Goal: Task Accomplishment & Management: Manage account settings

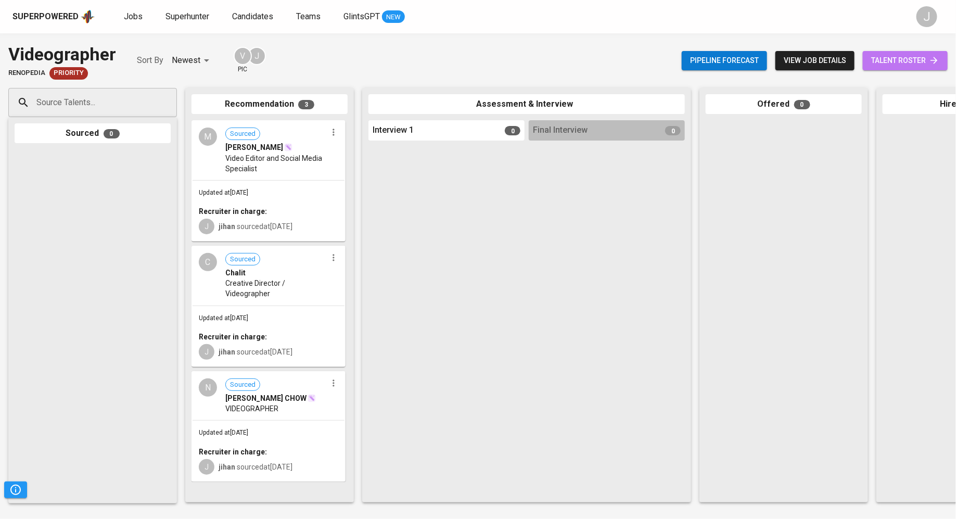
click at [914, 61] on span "talent roster" at bounding box center [905, 60] width 68 height 13
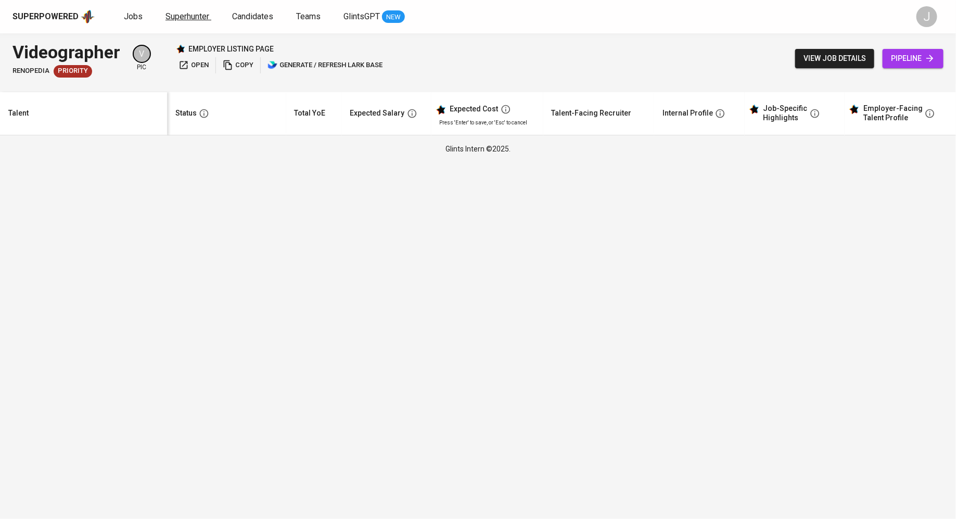
click at [184, 16] on span "Superhunter" at bounding box center [187, 16] width 44 height 10
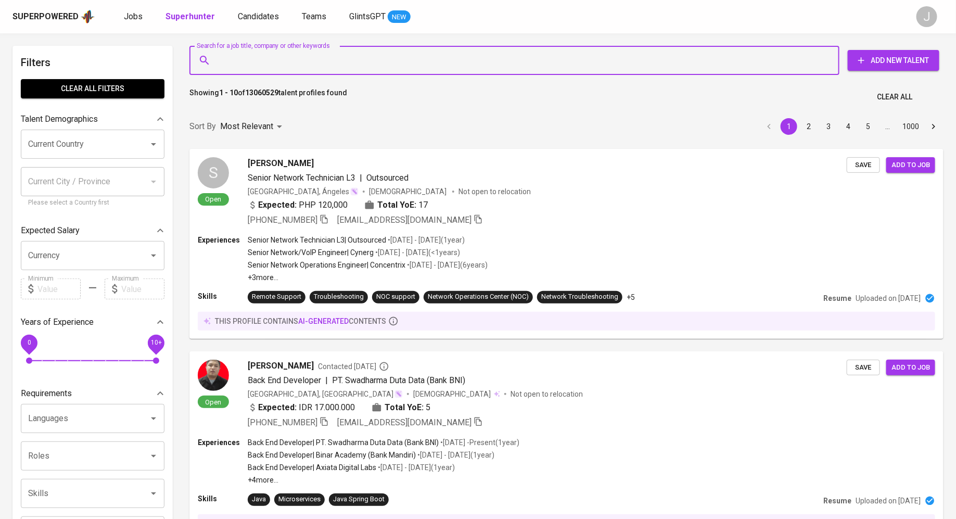
click at [287, 54] on input "Search for a job title, company or other keywords" at bounding box center [517, 60] width 604 height 20
paste input "[EMAIL_ADDRESS][DOMAIN_NAME]"
type input "[EMAIL_ADDRESS][DOMAIN_NAME]"
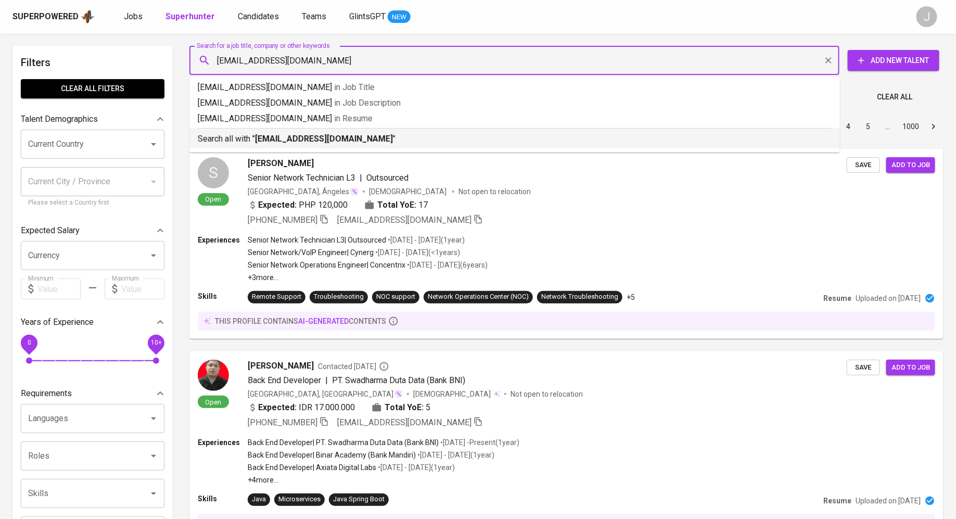
click at [344, 144] on p "Search all with " omnicross99@gmail.com "" at bounding box center [515, 139] width 634 height 12
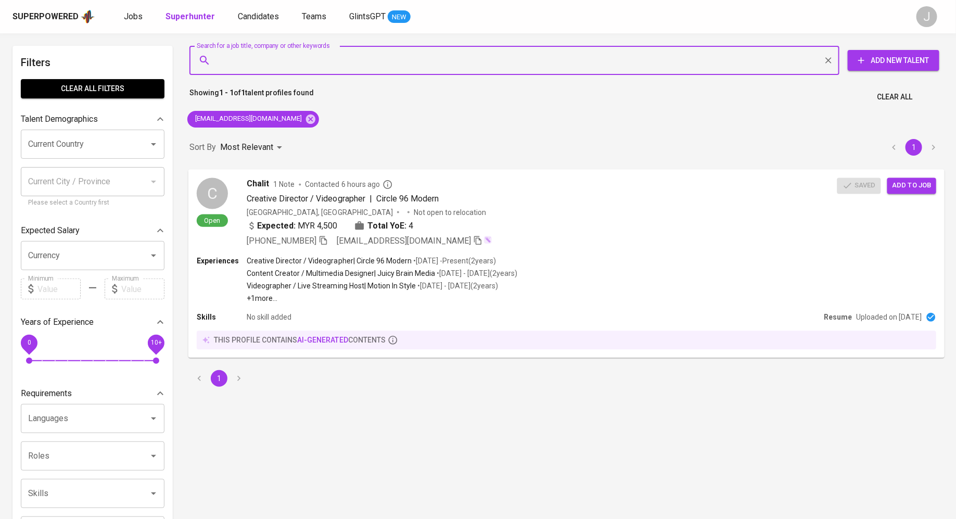
click at [917, 186] on span "Add to job" at bounding box center [911, 186] width 39 height 12
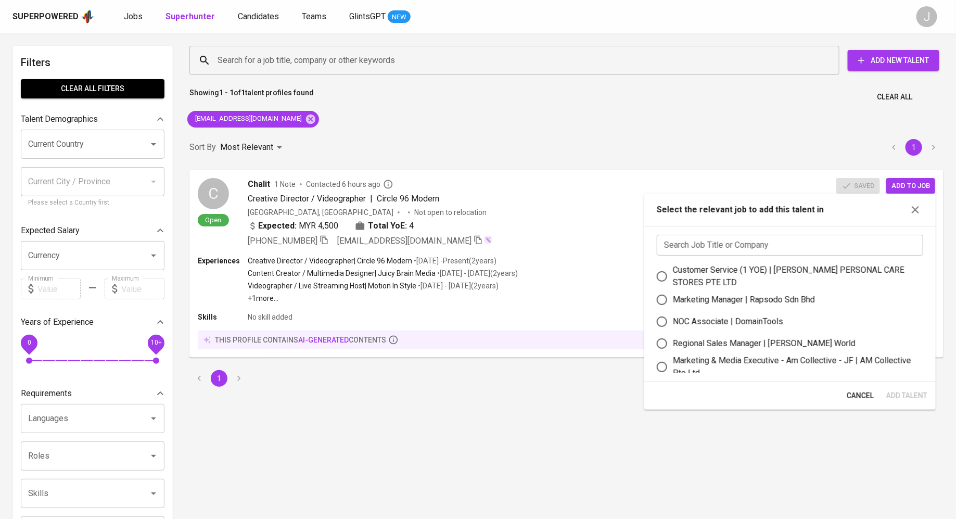
click at [768, 238] on input "text" at bounding box center [790, 245] width 266 height 21
type input "e"
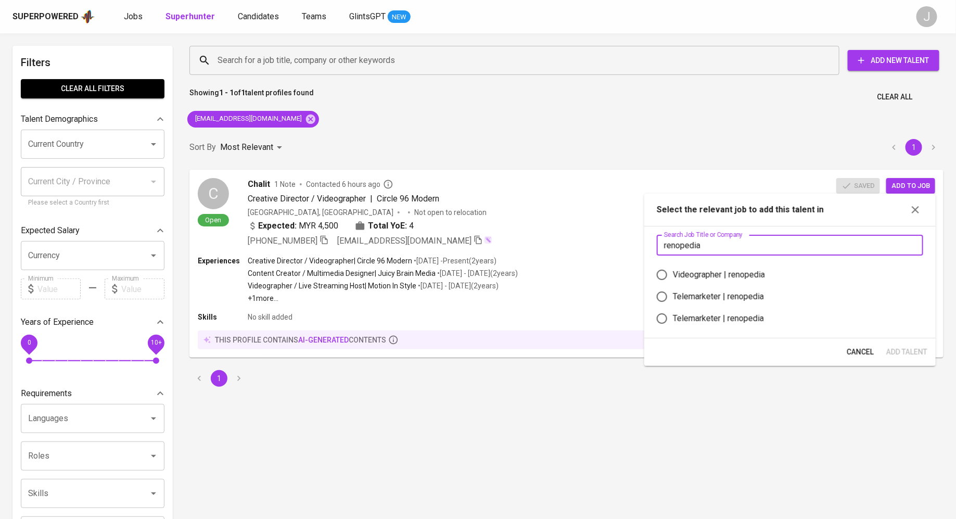
type input "renopedia"
click at [712, 272] on div "Videographer | renopedia" at bounding box center [719, 274] width 92 height 12
click at [673, 272] on input "Videographer | renopedia" at bounding box center [662, 275] width 22 height 22
radio input "true"
click at [889, 351] on span "Add Talent" at bounding box center [906, 352] width 41 height 13
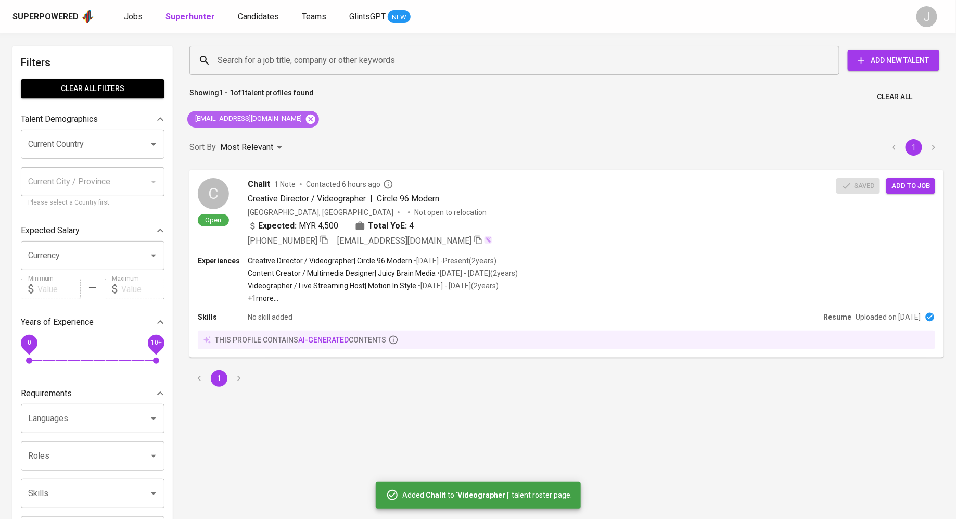
click at [306, 123] on icon at bounding box center [310, 118] width 9 height 9
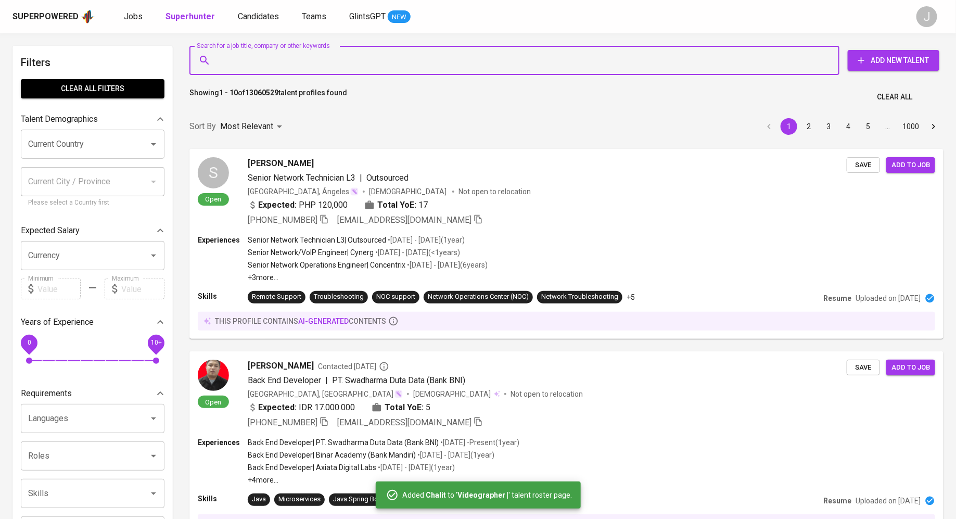
click at [283, 61] on input "Search for a job title, company or other keywords" at bounding box center [517, 60] width 604 height 20
paste input "[EMAIL_ADDRESS][DOMAIN_NAME]"
type input "[EMAIL_ADDRESS][DOMAIN_NAME]"
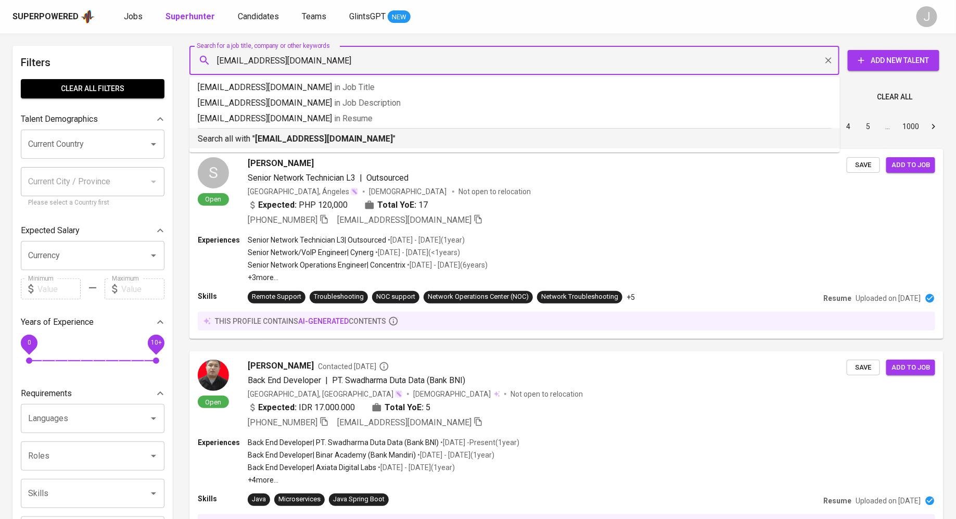
click at [595, 142] on p "Search all with " muhdridhwan34@gmail.com "" at bounding box center [515, 139] width 634 height 12
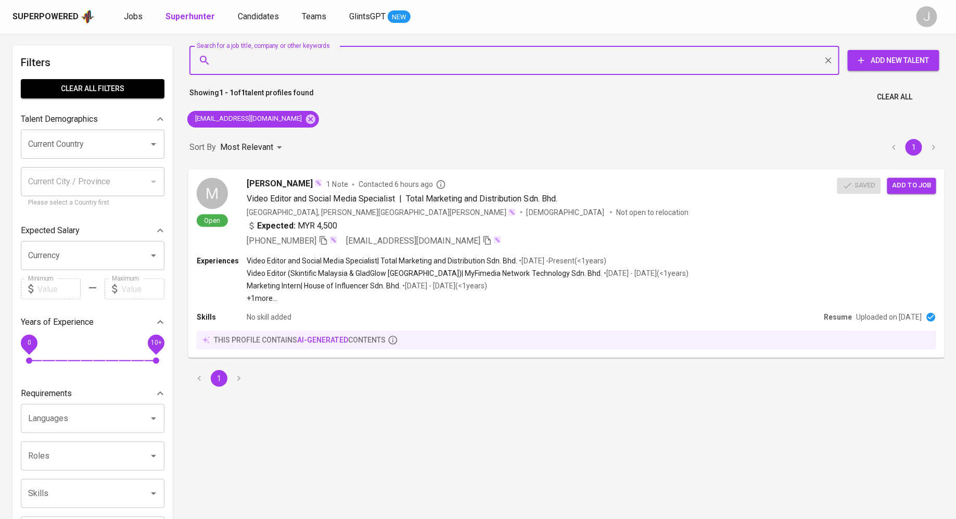
click at [919, 182] on span "Add to job" at bounding box center [911, 186] width 39 height 12
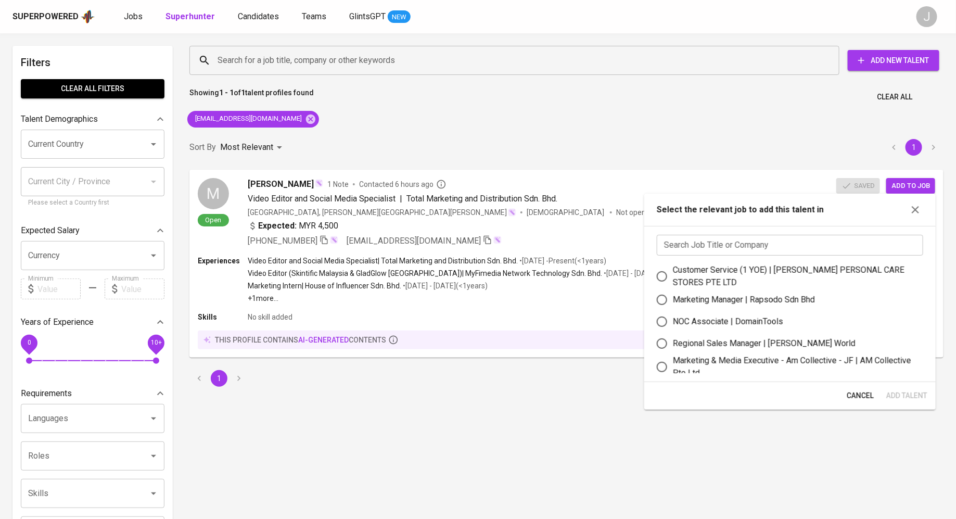
click at [771, 246] on input "text" at bounding box center [790, 245] width 266 height 21
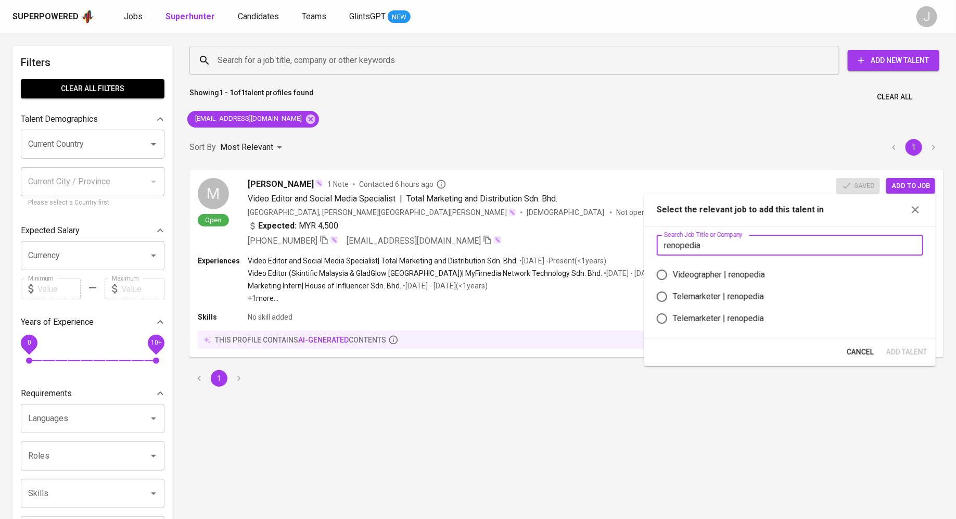
type input "renopedia"
click at [683, 279] on div "Videographer | renopedia" at bounding box center [719, 274] width 92 height 12
click at [673, 279] on input "Videographer | renopedia" at bounding box center [662, 275] width 22 height 22
radio input "true"
click at [897, 354] on span "Add Talent" at bounding box center [906, 352] width 41 height 13
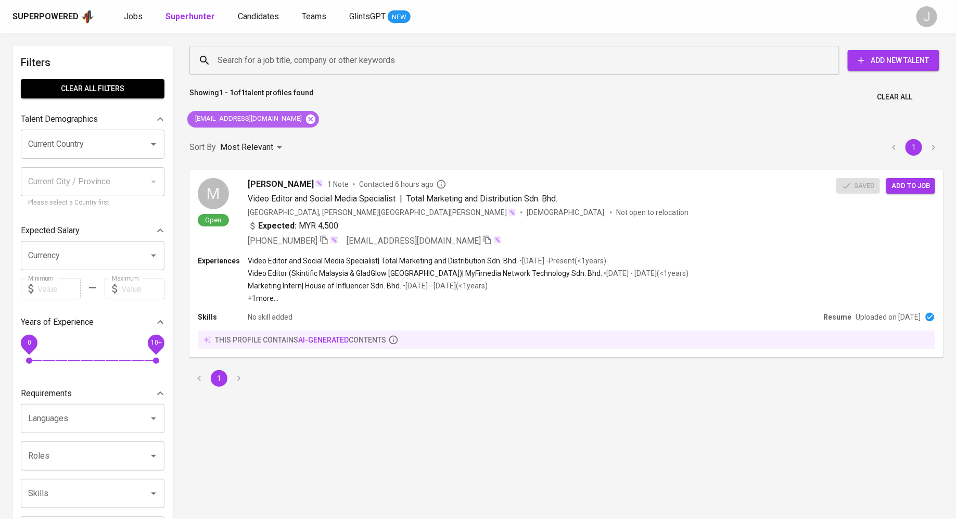
click at [306, 119] on icon at bounding box center [310, 118] width 9 height 9
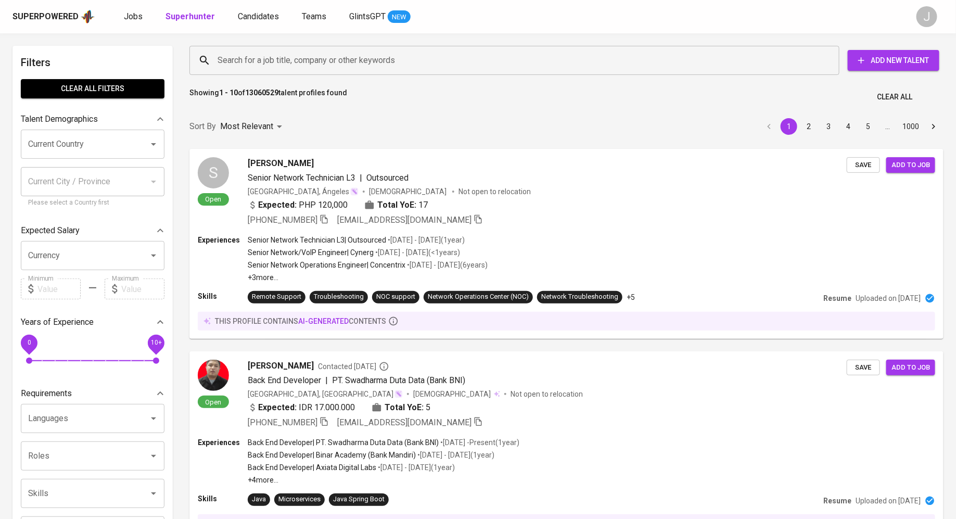
click at [271, 57] on input "Search for a job title, company or other keywords" at bounding box center [517, 60] width 604 height 20
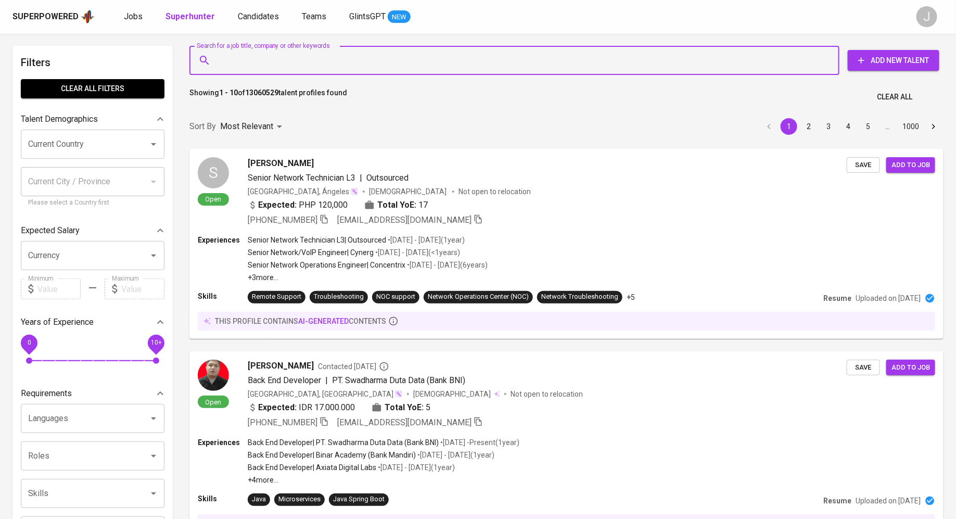
paste input "casperchow1688@gmail.com"
type input "casperchow1688@gmail.com"
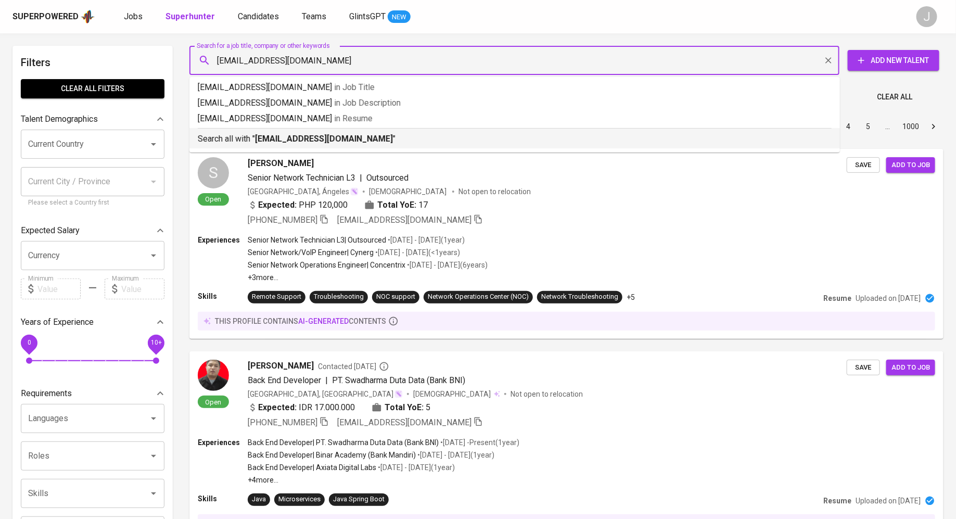
click at [290, 134] on b "casperchow1688@gmail.com" at bounding box center [324, 139] width 138 height 10
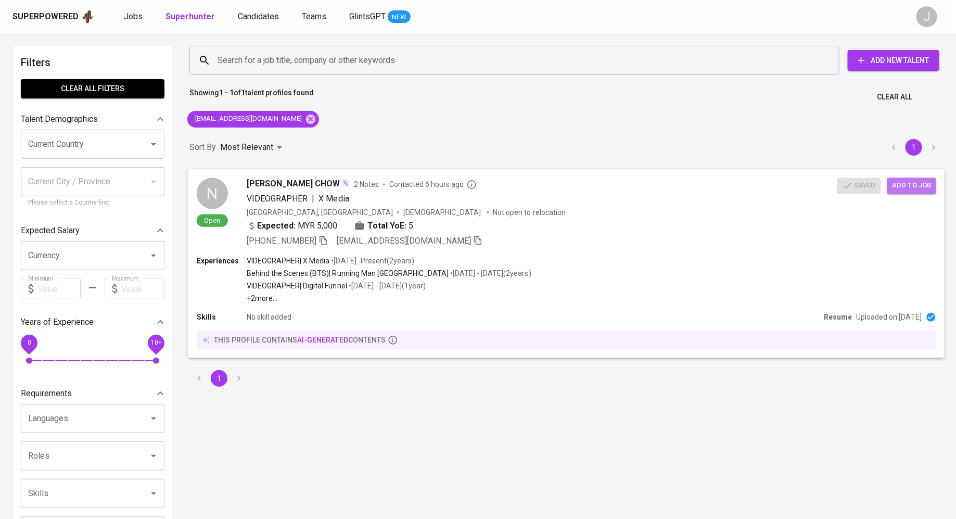
click at [910, 187] on span "Add to job" at bounding box center [911, 186] width 39 height 12
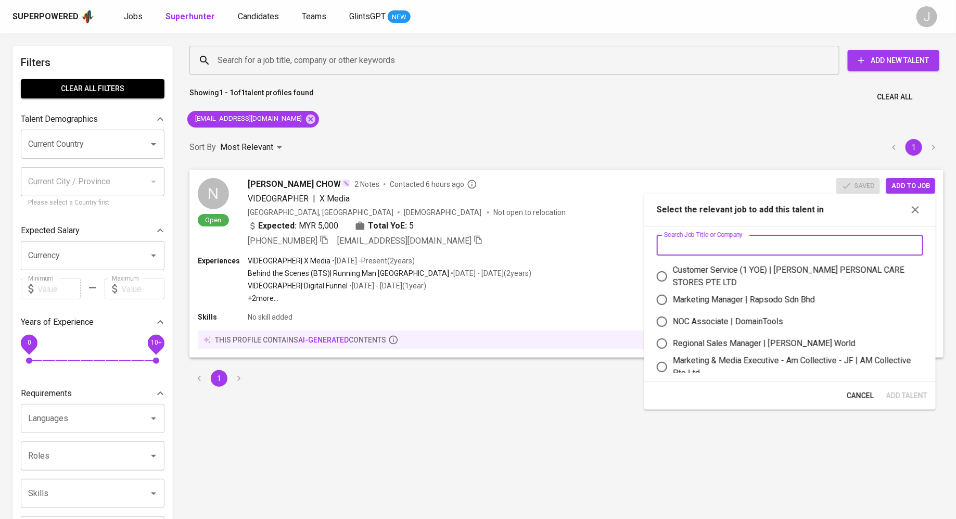
click at [744, 247] on input "text" at bounding box center [790, 245] width 266 height 21
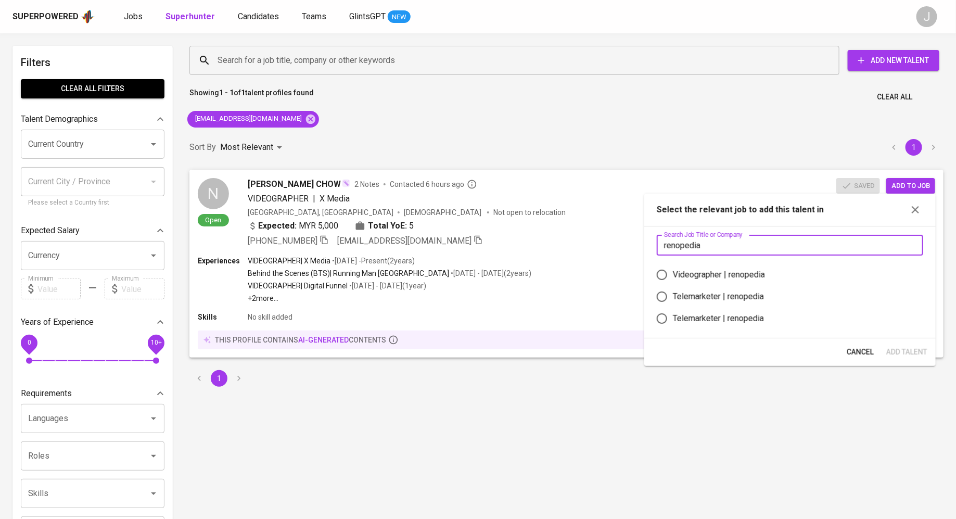
type input "renopedia"
click at [702, 277] on div "Videographer | renopedia" at bounding box center [719, 274] width 92 height 12
click at [673, 277] on input "Videographer | renopedia" at bounding box center [662, 275] width 22 height 22
radio input "true"
click at [899, 352] on span "Add Talent" at bounding box center [906, 352] width 41 height 13
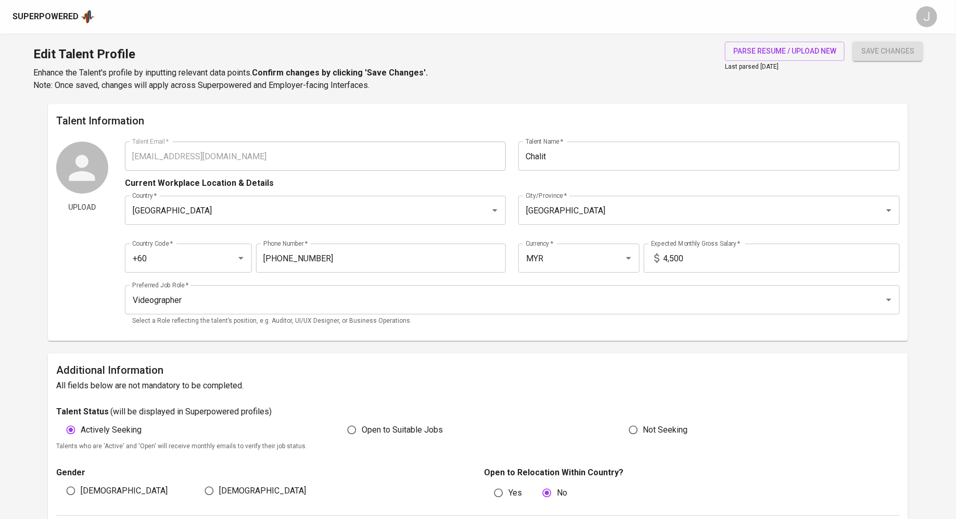
click at [42, 23] on div "Superpowered" at bounding box center [53, 17] width 82 height 16
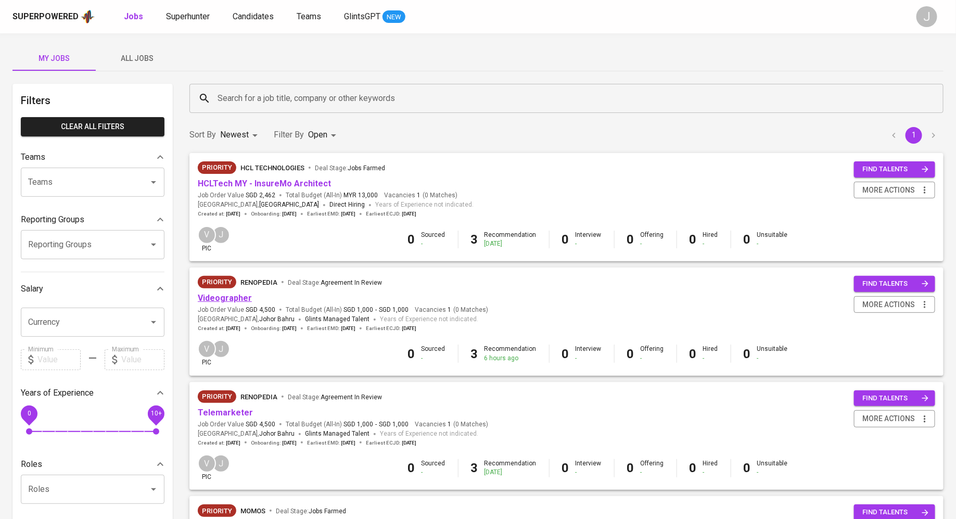
click at [214, 303] on link "Videographer" at bounding box center [225, 298] width 54 height 10
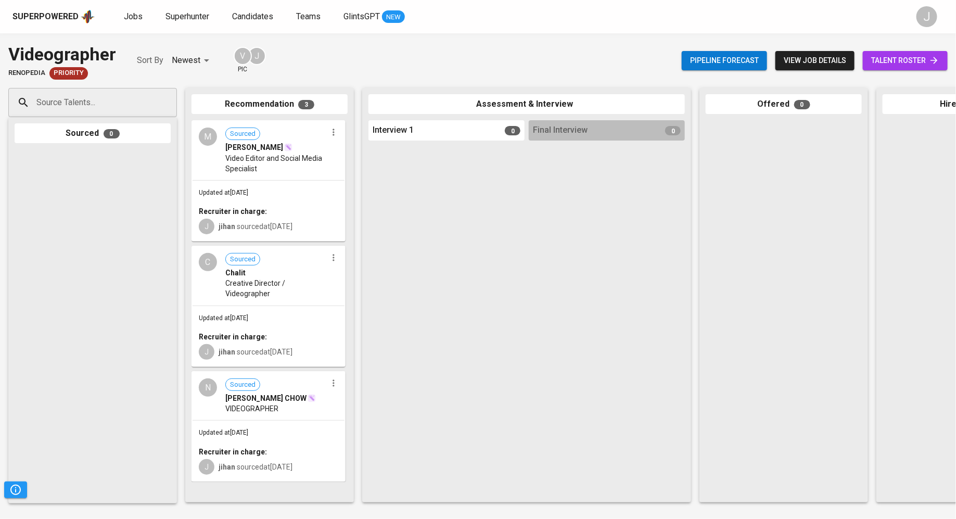
click at [259, 179] on div "M Sourced Muh Ridhwan Video Editor and Social Media Specialist" at bounding box center [269, 150] width 152 height 58
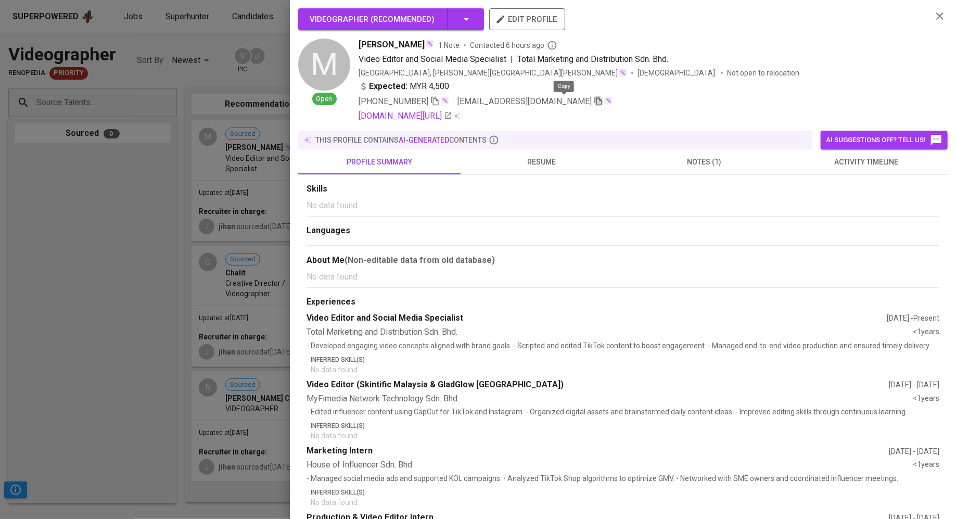
click at [595, 101] on icon "button" at bounding box center [598, 101] width 7 height 9
click at [208, 261] on div at bounding box center [478, 259] width 956 height 519
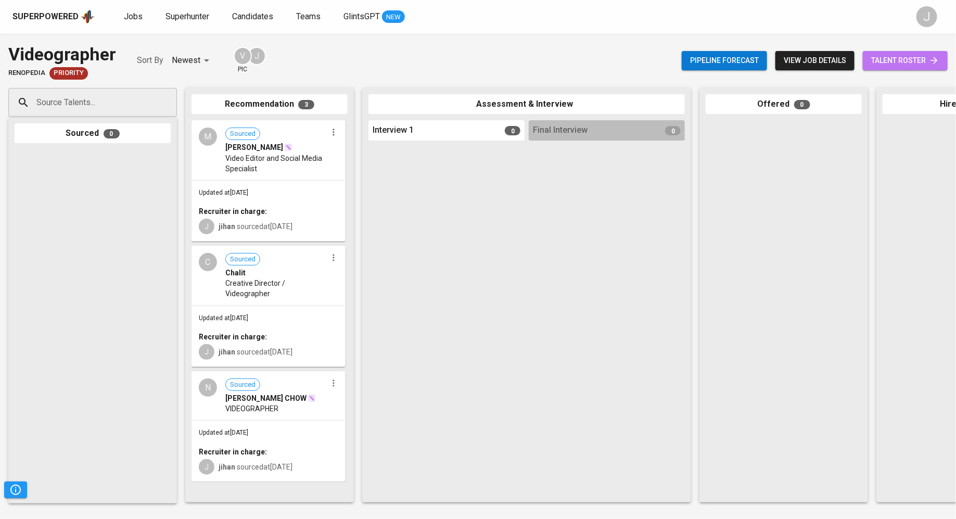
click at [923, 59] on span "talent roster" at bounding box center [905, 60] width 68 height 13
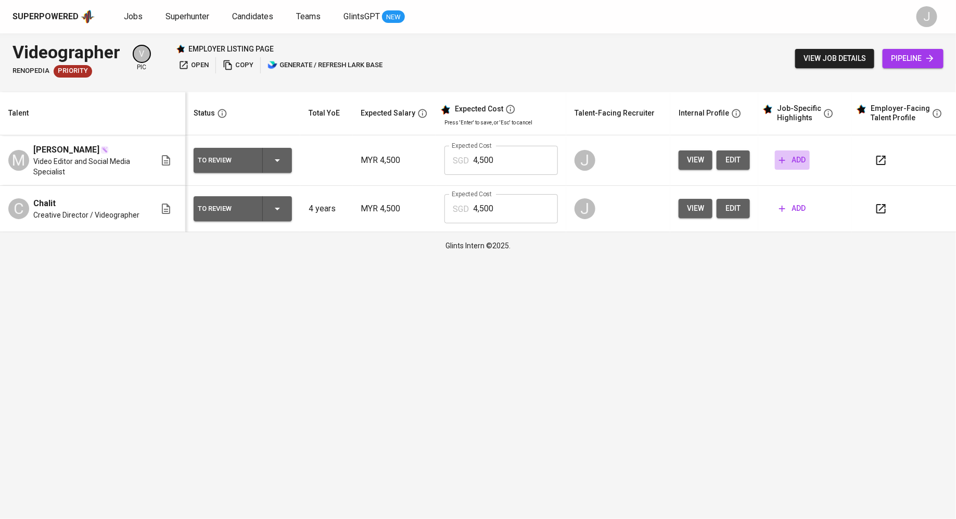
click at [789, 164] on span "add" at bounding box center [792, 160] width 27 height 13
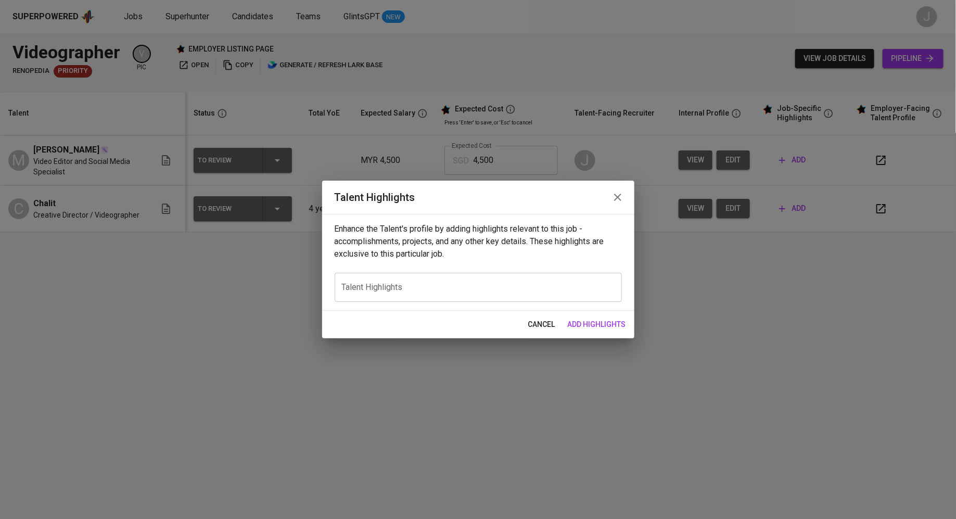
click at [406, 290] on textarea at bounding box center [478, 288] width 273 height 10
paste textarea "A meticulous and creative Video Editor with a robust background in the fast-pac…"
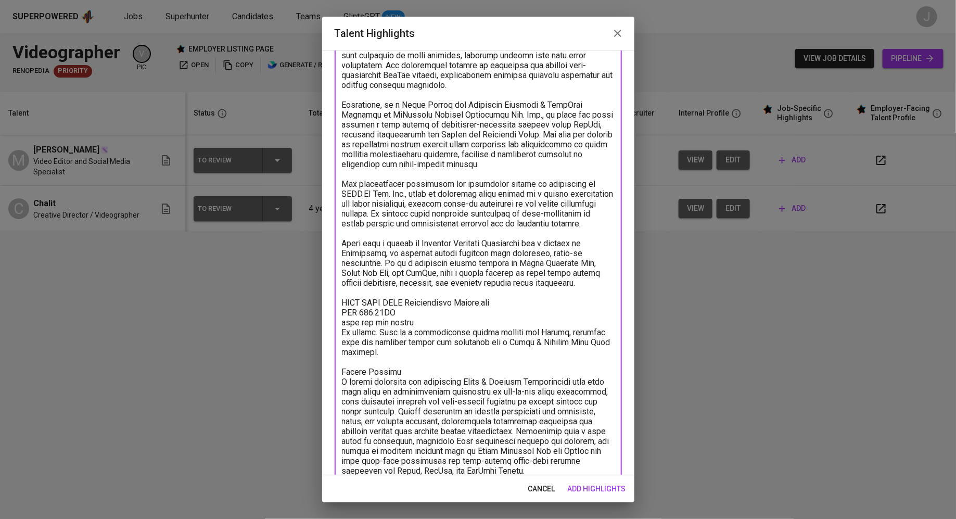
scroll to position [87, 0]
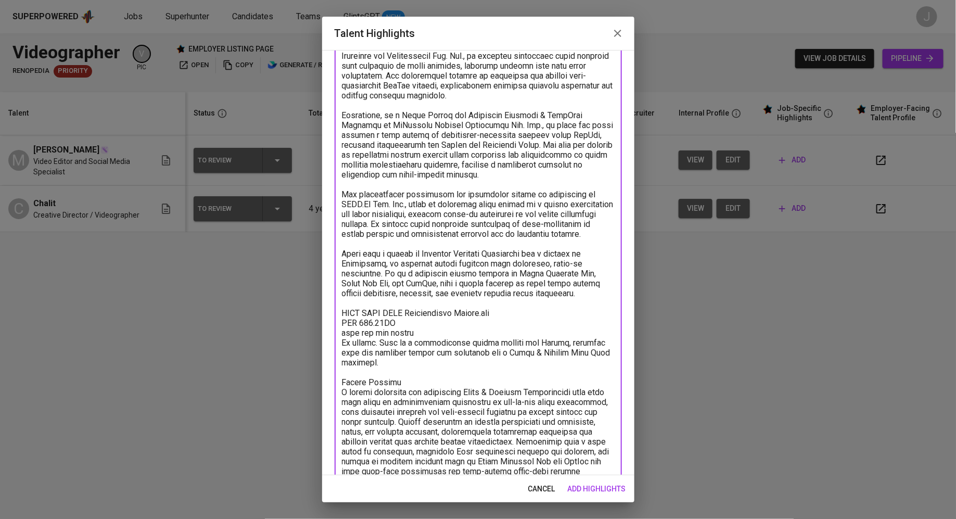
paste textarea
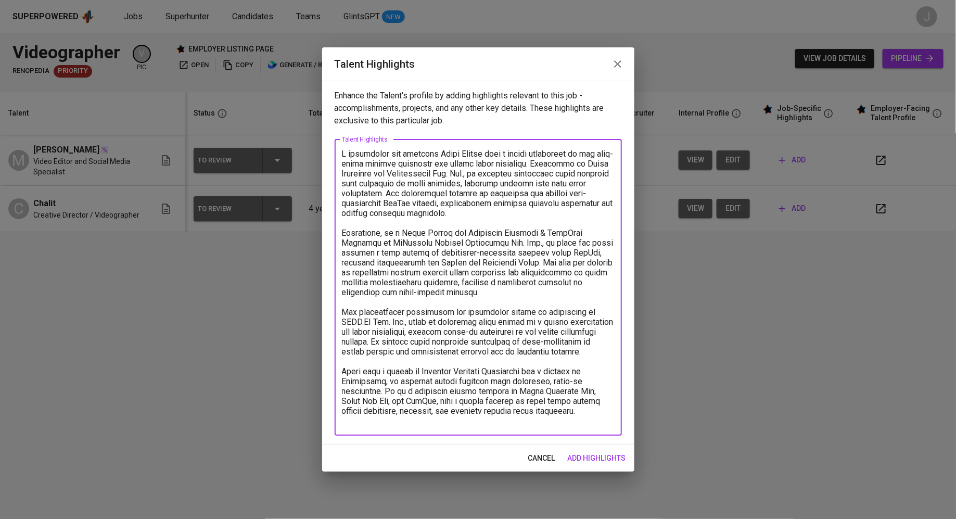
scroll to position [0, 0]
click at [346, 150] on textarea at bounding box center [478, 287] width 273 height 277
click at [352, 159] on textarea at bounding box center [478, 287] width 273 height 277
click at [395, 225] on textarea at bounding box center [478, 287] width 273 height 277
click at [407, 236] on textarea at bounding box center [478, 287] width 273 height 277
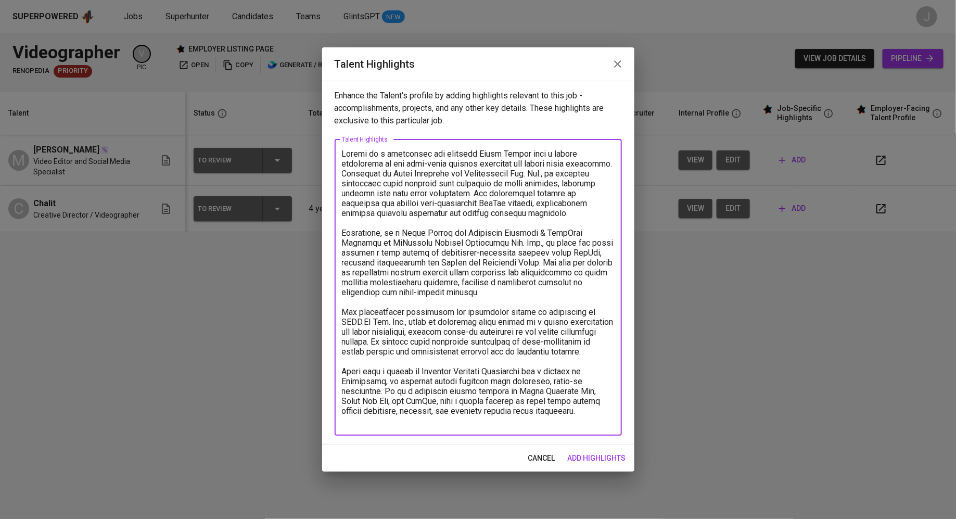
click at [472, 318] on textarea at bounding box center [478, 287] width 273 height 277
click at [558, 420] on textarea at bounding box center [478, 287] width 273 height 277
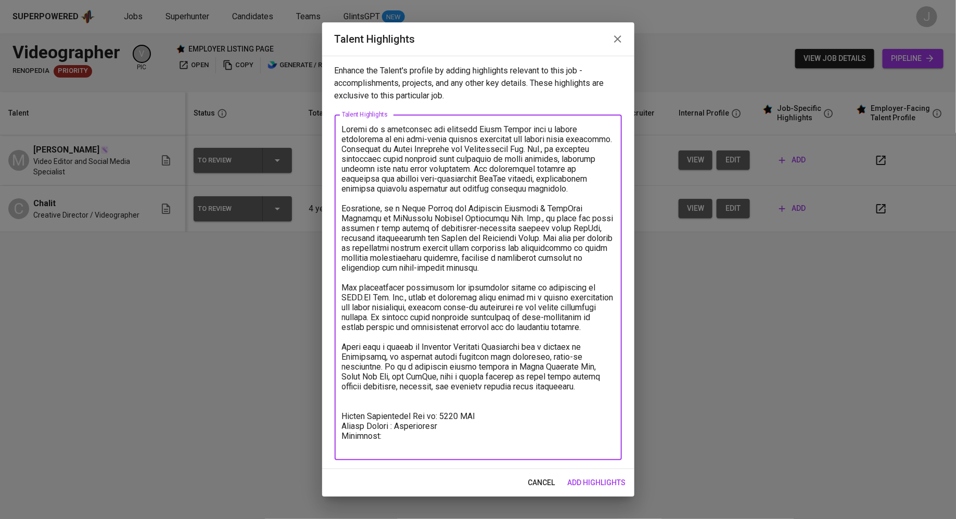
paste textarea "https://sites.google.com/view/ridhwanportfolio/home"
type textarea "Ridwan is a meticulous and creative Video Editor with a robust background in th…"
click at [603, 481] on span "add highlights" at bounding box center [597, 482] width 58 height 13
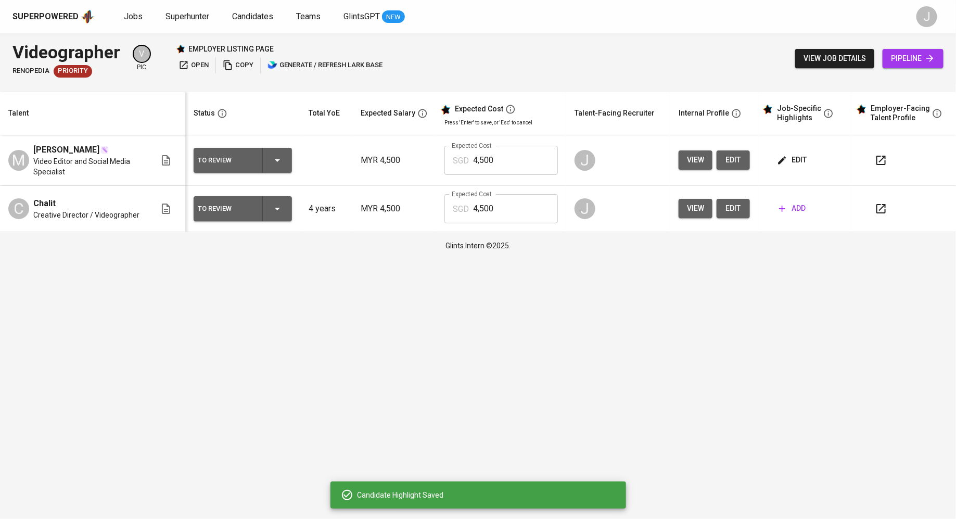
click at [220, 158] on div "To Review" at bounding box center [226, 161] width 56 height 14
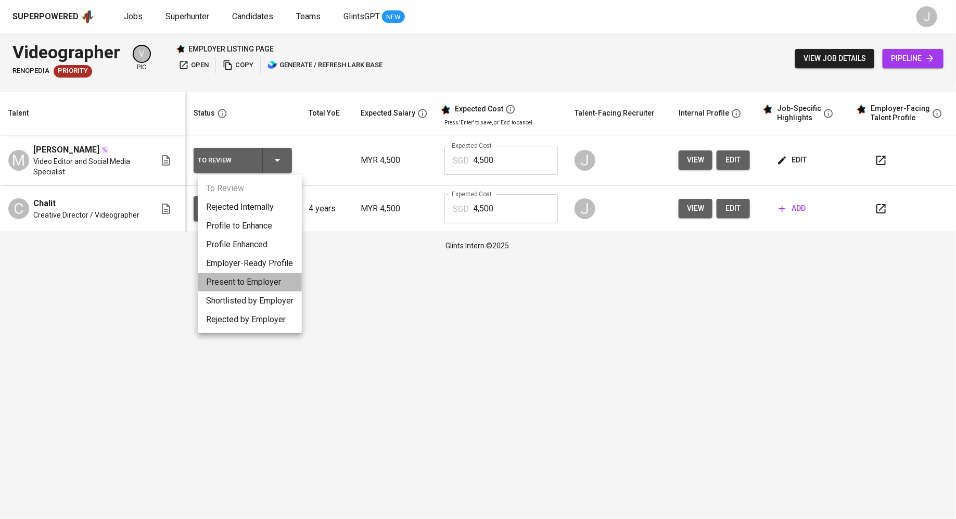
click at [241, 278] on li "Present to Employer" at bounding box center [250, 282] width 104 height 19
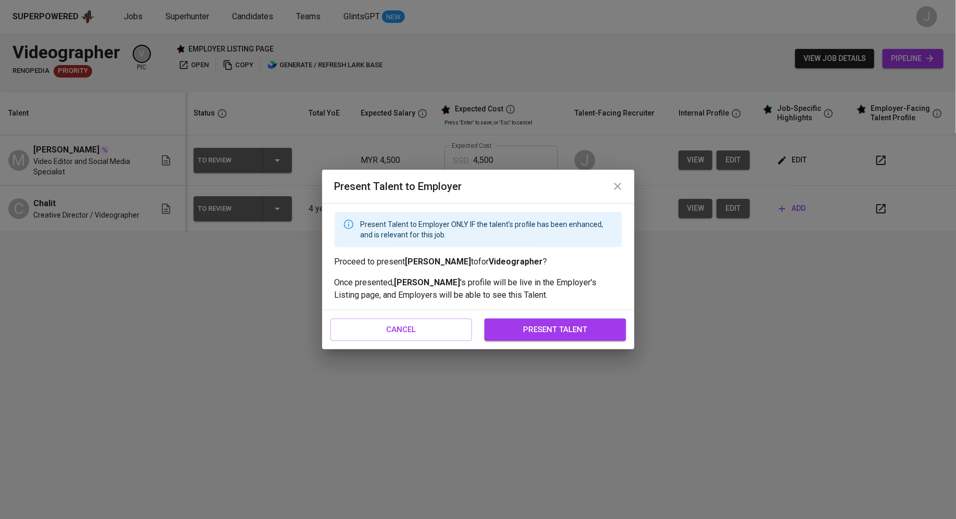
click at [549, 341] on div "cancel present talent" at bounding box center [478, 329] width 312 height 39
click at [549, 335] on span "present talent" at bounding box center [555, 330] width 119 height 14
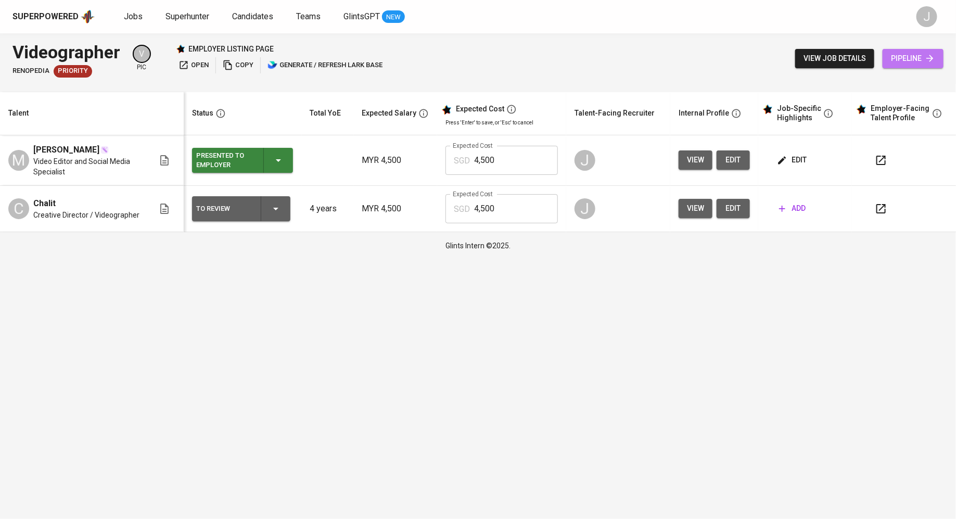
click at [911, 59] on span "pipeline" at bounding box center [913, 58] width 44 height 13
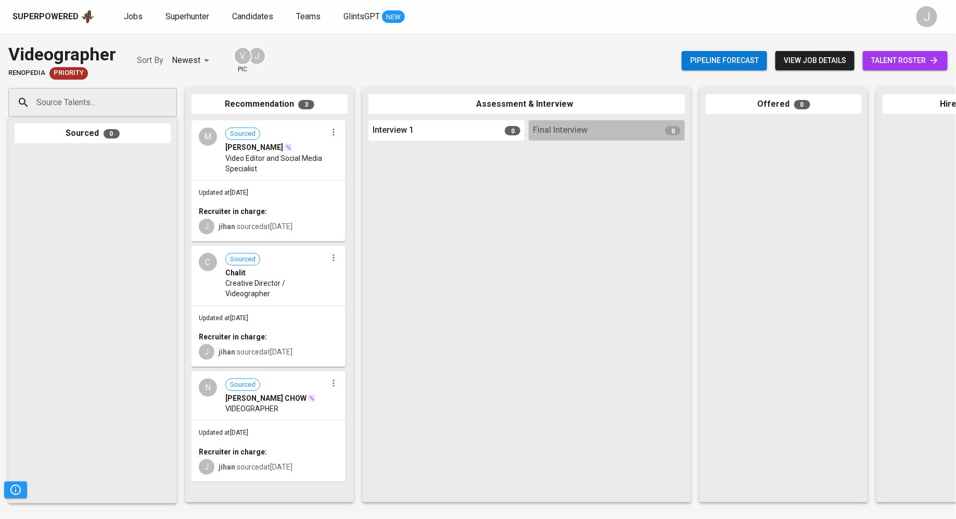
click at [252, 402] on span "[PERSON_NAME] CHOW" at bounding box center [265, 398] width 81 height 10
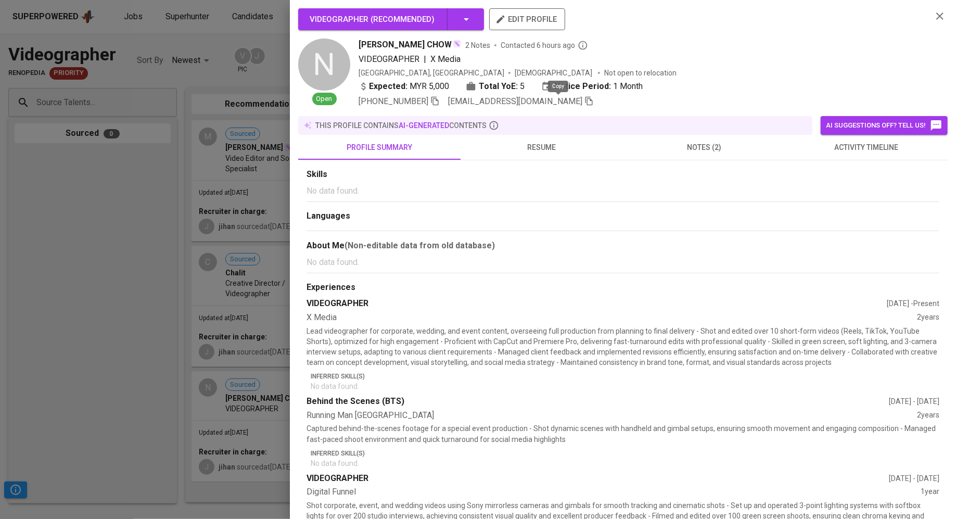
click at [585, 102] on icon "button" at bounding box center [588, 101] width 7 height 9
click at [200, 160] on div at bounding box center [478, 259] width 956 height 519
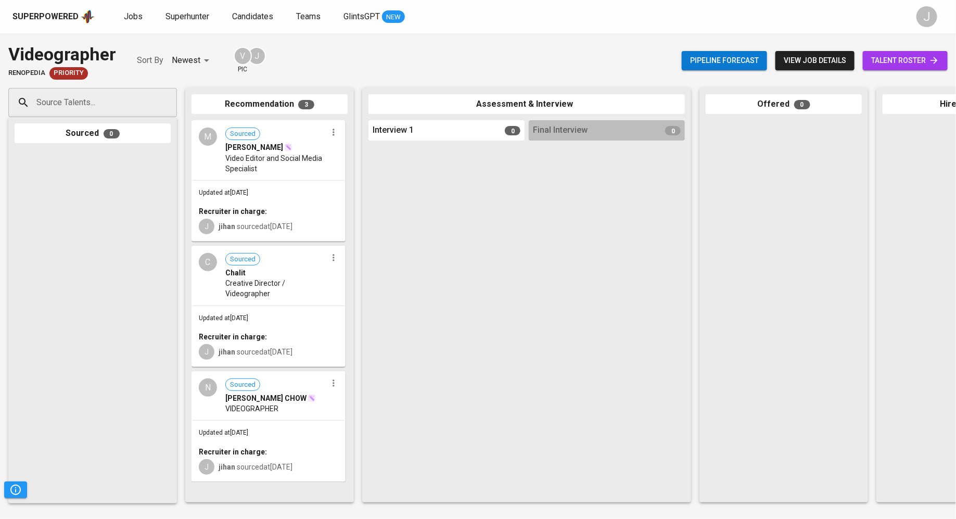
click at [887, 67] on link "talent roster" at bounding box center [905, 60] width 85 height 19
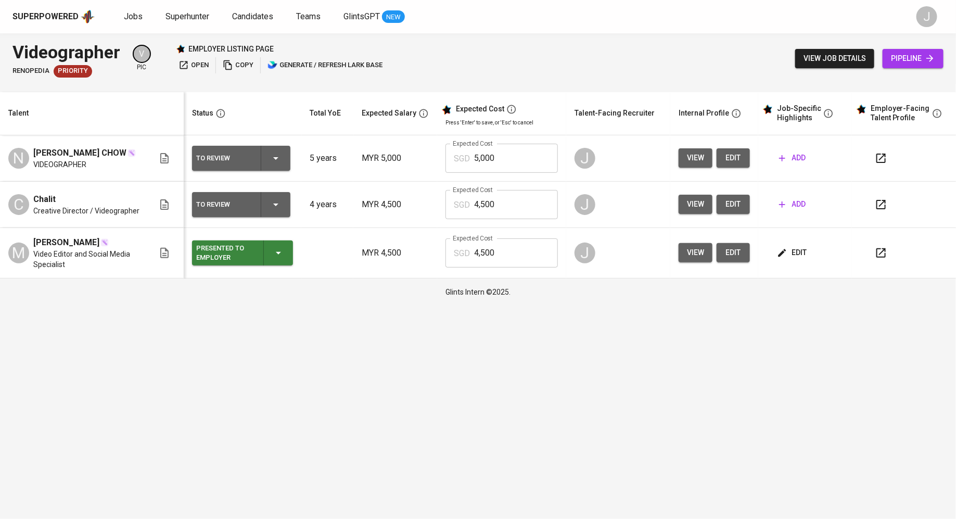
click at [797, 158] on span "add" at bounding box center [792, 157] width 27 height 13
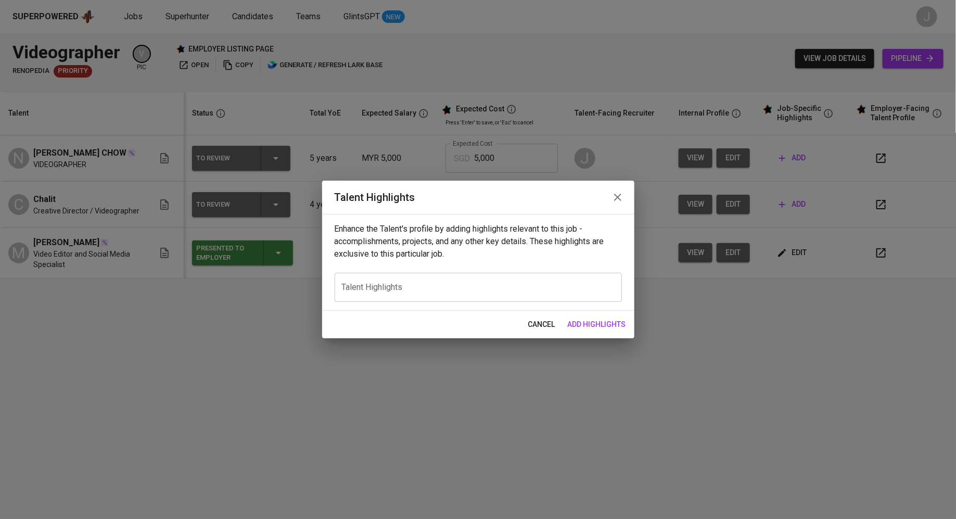
click at [475, 285] on textarea at bounding box center [478, 288] width 273 height 10
paste textarea "A highly motivated and passionate Video & Content Professional with over four y…"
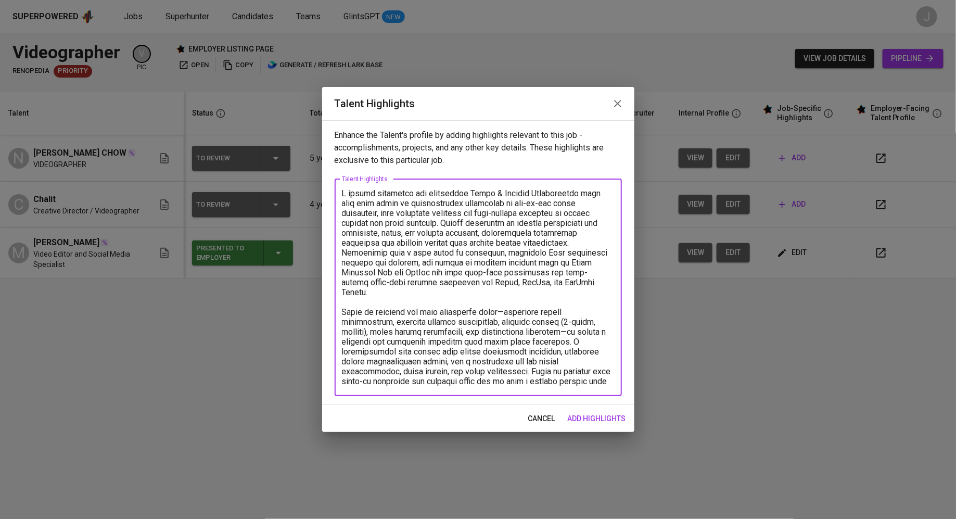
click at [348, 193] on textarea at bounding box center [478, 287] width 273 height 198
click at [589, 383] on textarea at bounding box center [478, 287] width 273 height 198
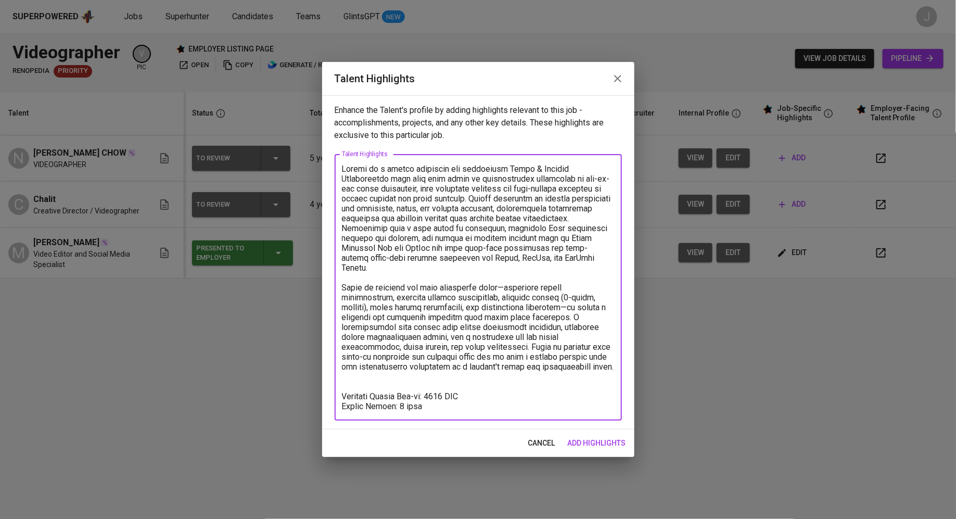
click at [367, 173] on textarea at bounding box center [478, 287] width 273 height 247
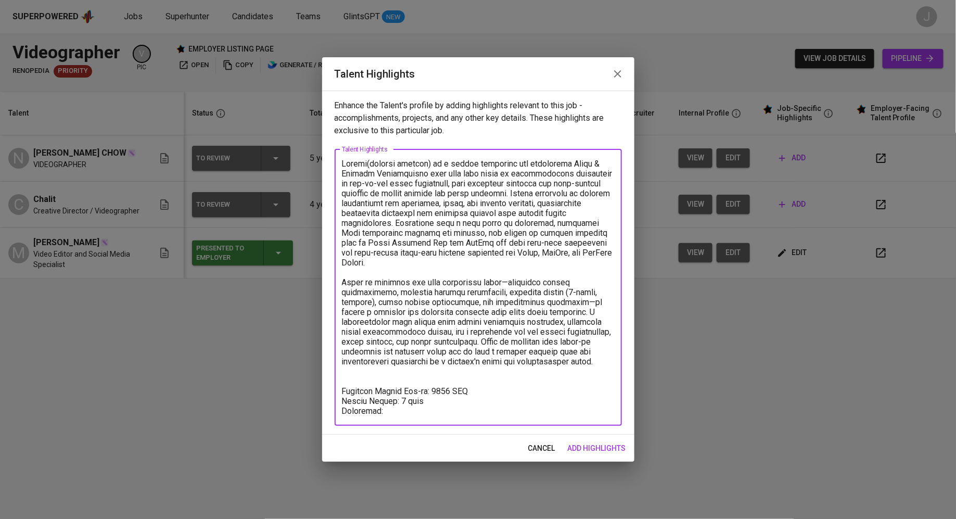
click at [386, 416] on textarea at bounding box center [478, 287] width 273 height 257
paste textarea "https://drive.google.com/drive/folders/1spxRGmL56Gmk_tjSRJIgnbhWEgDzNzR2"
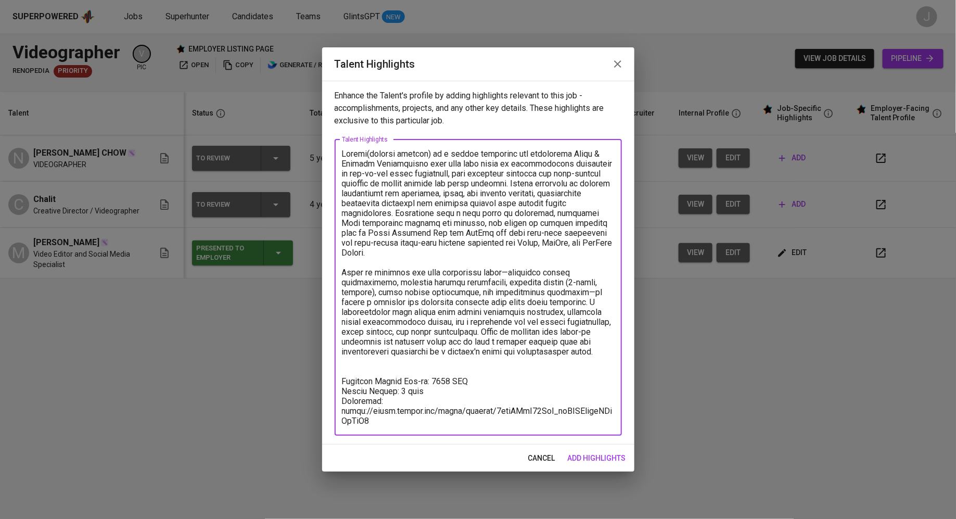
type textarea "Loremi(dolorsi ametcon) ad e seddoe temporinc utl etdolorema Aliqu & Enimadm Ve…"
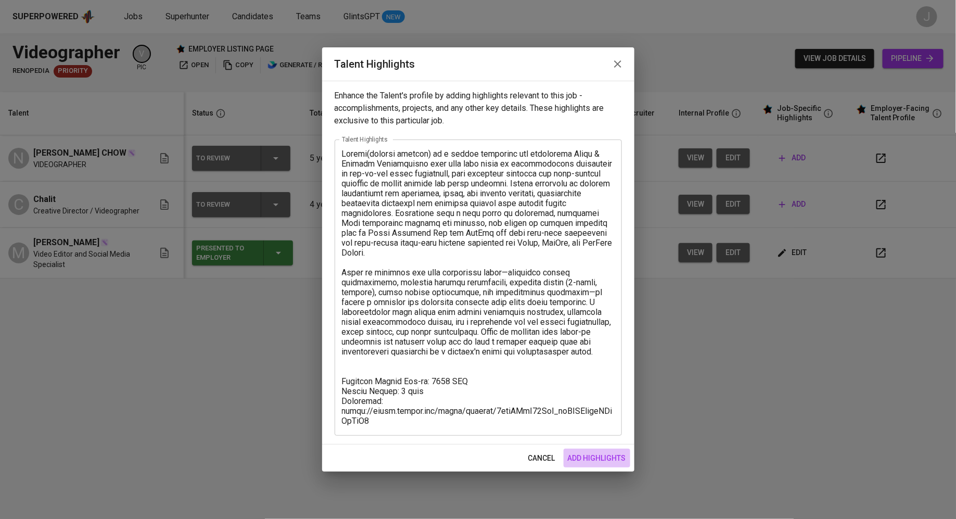
click at [603, 463] on span "add highlights" at bounding box center [597, 458] width 58 height 13
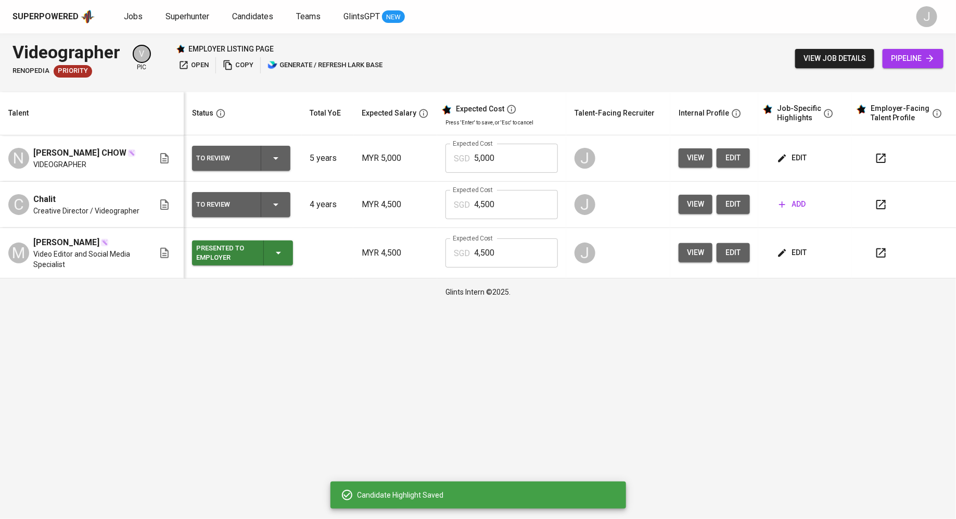
click at [252, 160] on div "To Review" at bounding box center [224, 158] width 56 height 14
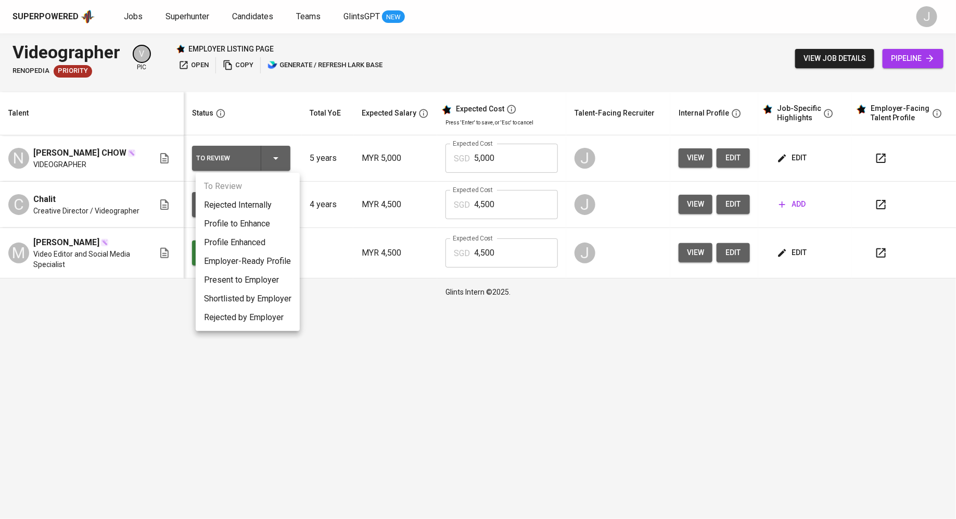
click at [245, 280] on li "Present to Employer" at bounding box center [248, 280] width 104 height 19
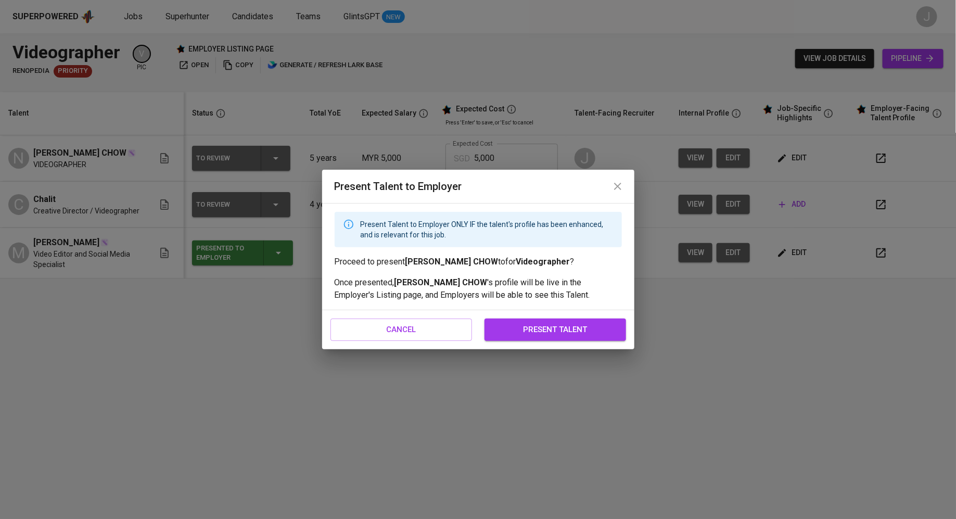
click at [539, 326] on span "present talent" at bounding box center [555, 330] width 119 height 14
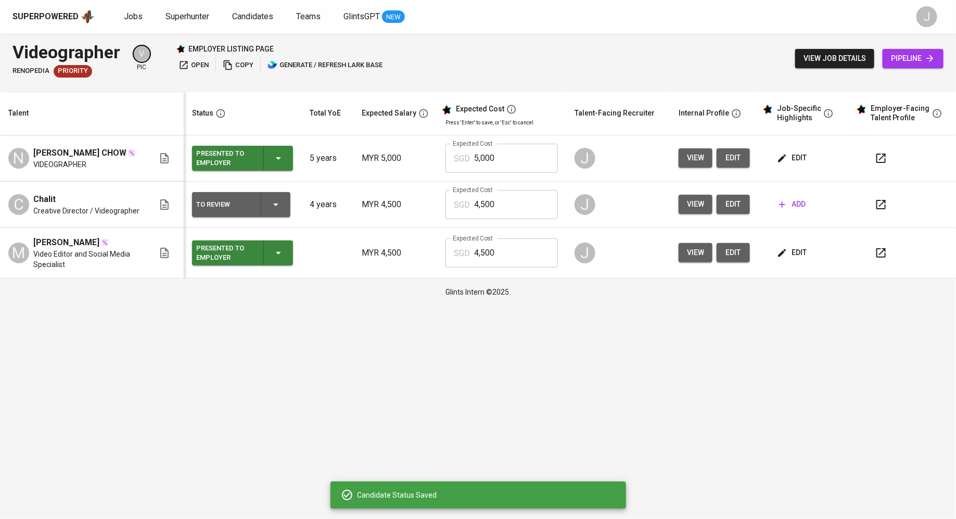
click at [735, 156] on span "edit" at bounding box center [733, 157] width 17 height 13
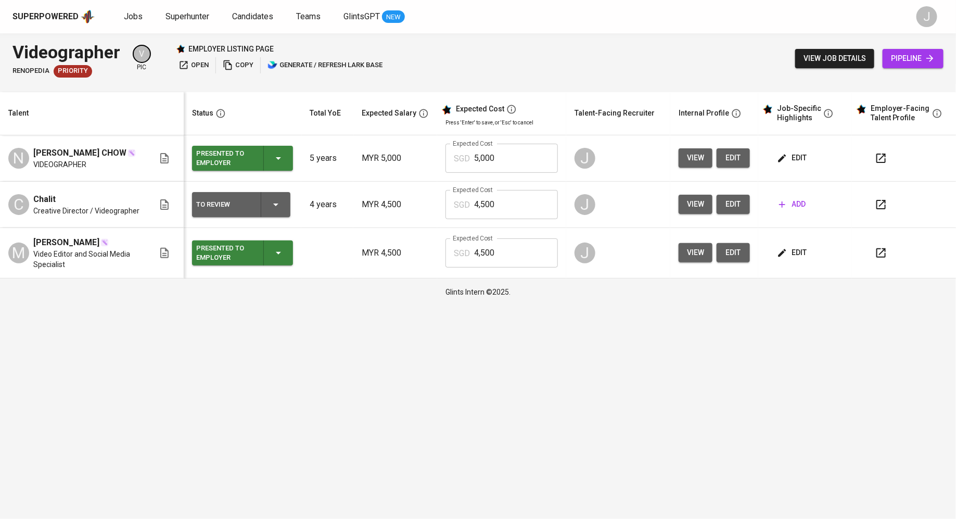
click at [515, 152] on input "5,000" at bounding box center [516, 158] width 84 height 29
type input "1,985"
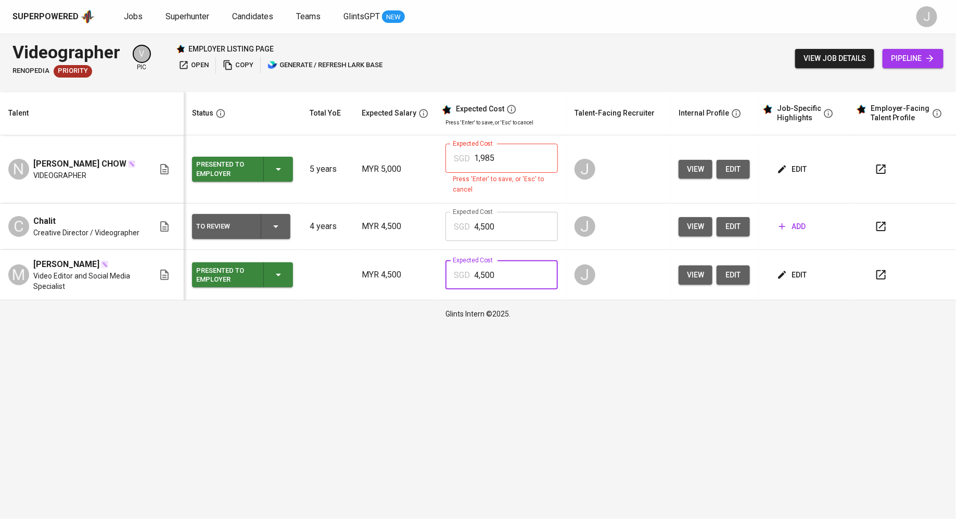
click at [508, 251] on td "Expected Cost SGD 4,500 Expected Cost" at bounding box center [501, 275] width 129 height 50
click at [512, 164] on input "1,985" at bounding box center [516, 158] width 84 height 29
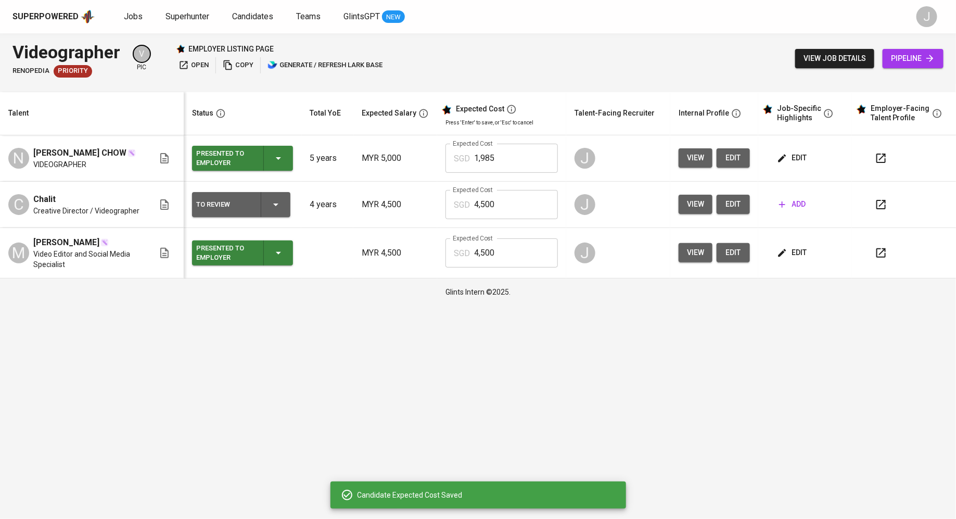
click at [799, 262] on td "edit" at bounding box center [805, 253] width 94 height 50
click at [791, 246] on span "edit" at bounding box center [793, 252] width 28 height 13
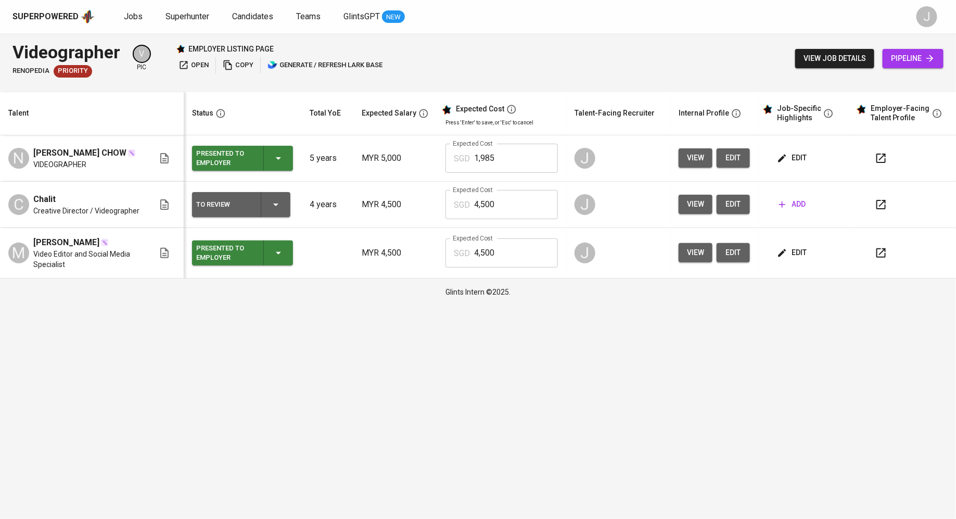
click at [500, 258] on input "4,500" at bounding box center [516, 252] width 84 height 29
type input "1,739"
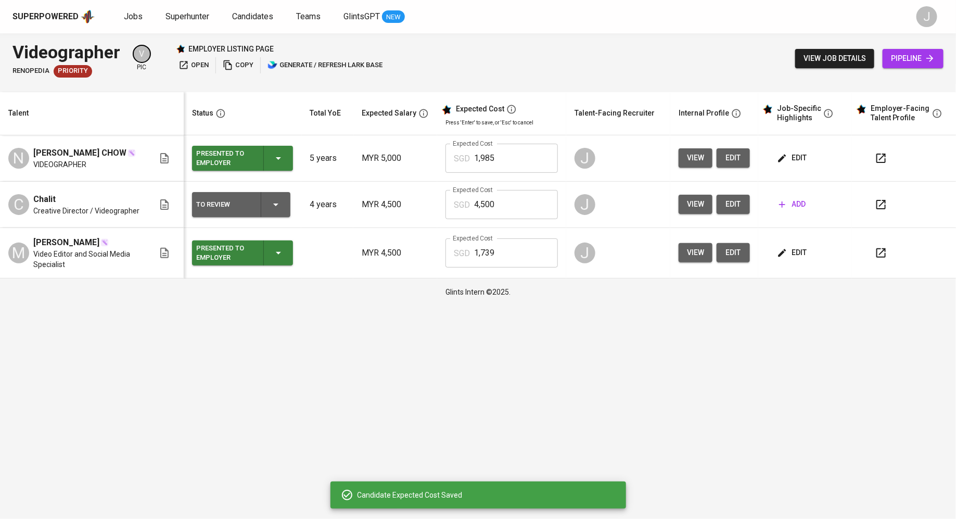
click at [495, 144] on input "1,985" at bounding box center [516, 158] width 84 height 29
click at [494, 160] on input "1,985" at bounding box center [516, 158] width 84 height 29
click at [504, 200] on input "4,500" at bounding box center [516, 204] width 84 height 29
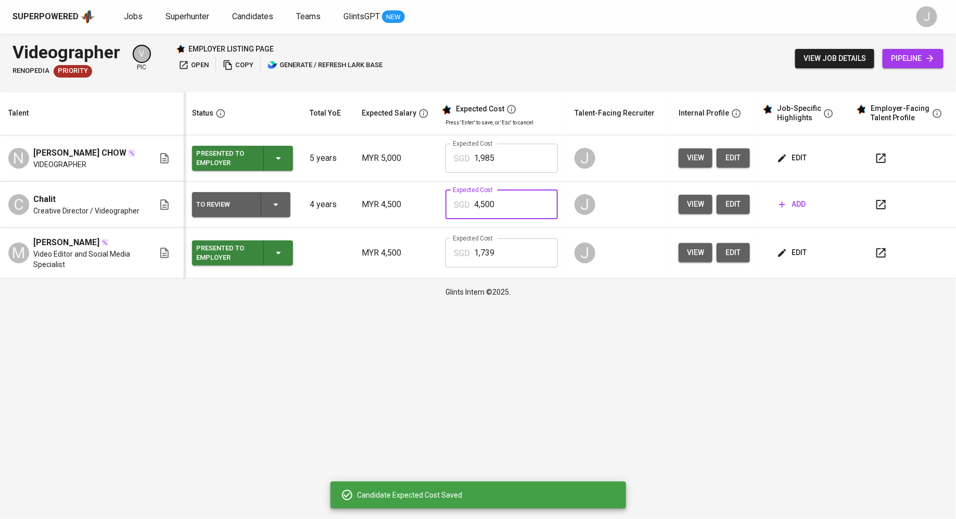
paste input "1,985"
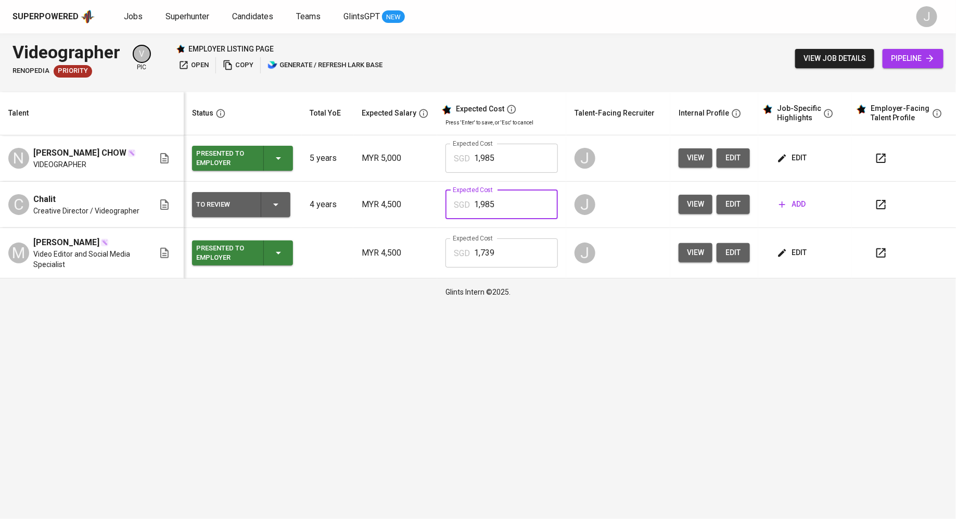
type input "1,985"
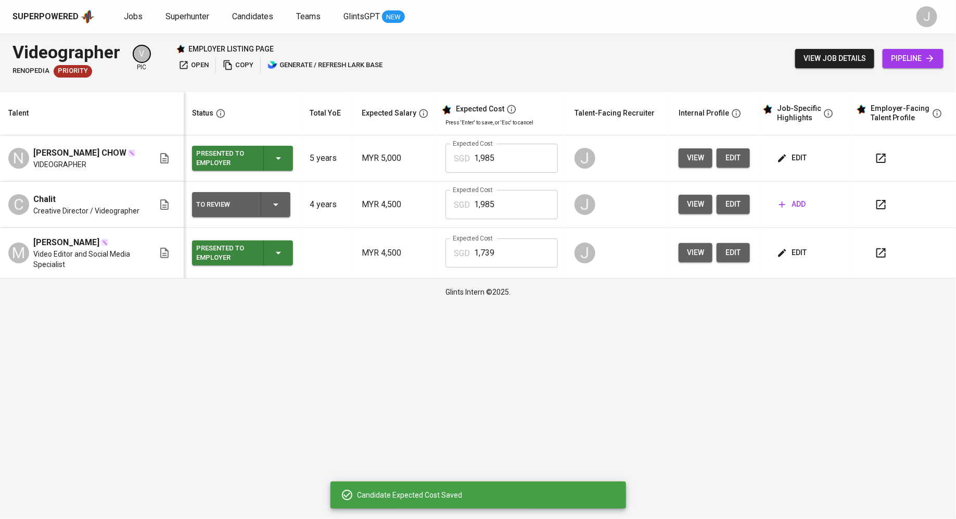
click at [262, 198] on div "To Review" at bounding box center [241, 204] width 90 height 25
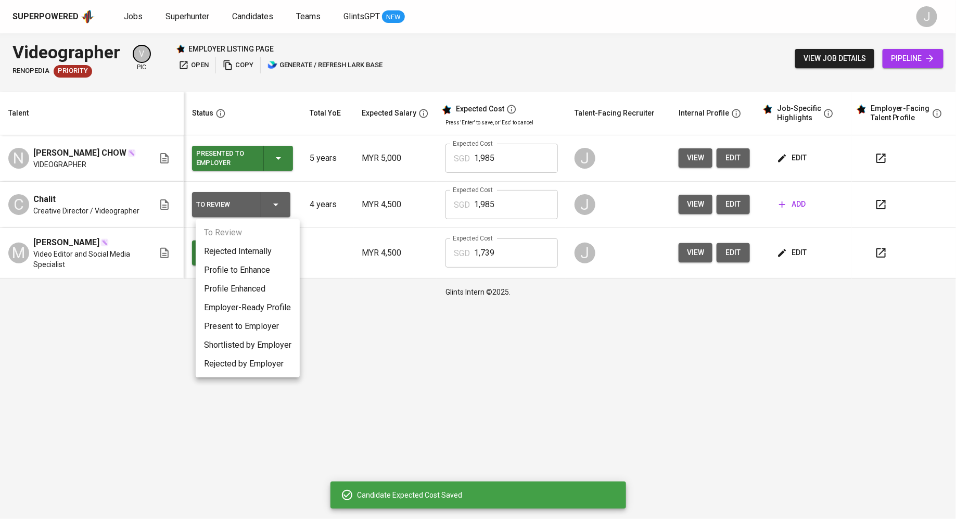
click at [251, 321] on li "Present to Employer" at bounding box center [248, 326] width 104 height 19
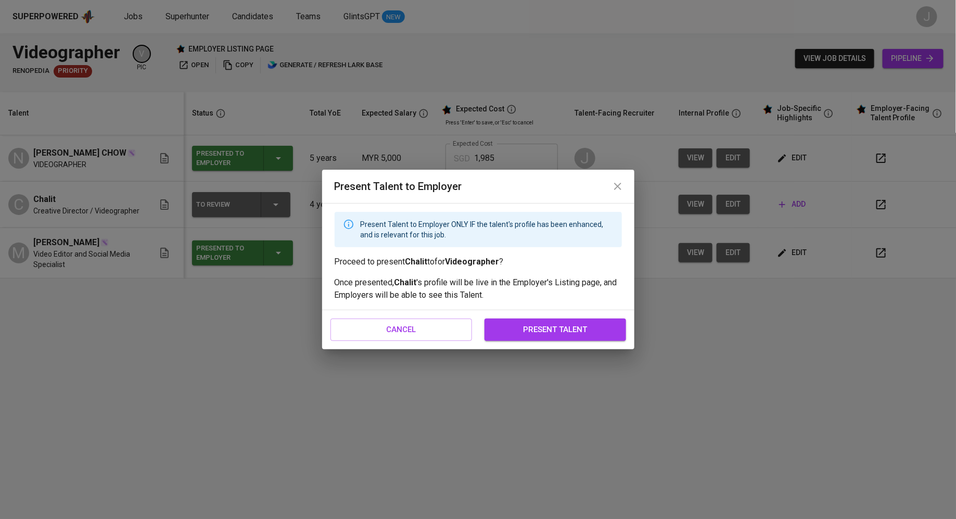
click at [566, 329] on span "present talent" at bounding box center [555, 330] width 119 height 14
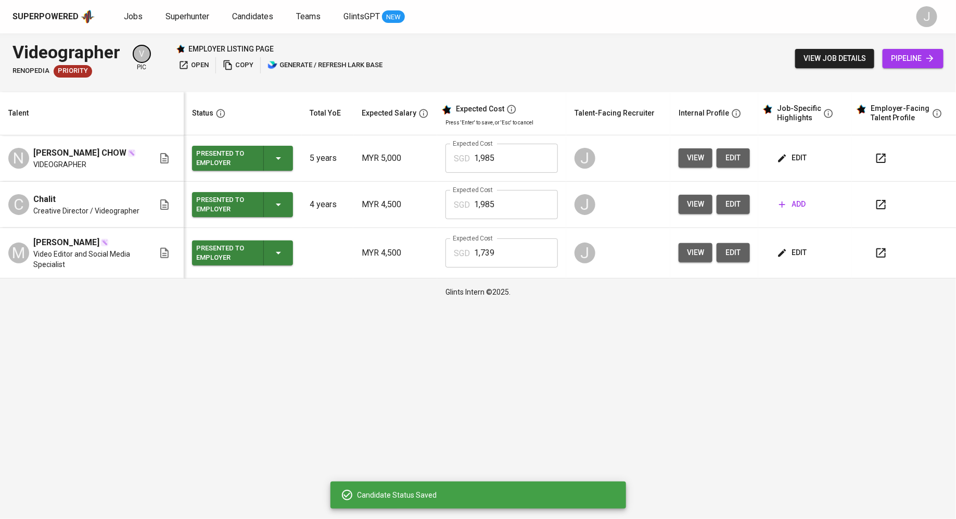
click at [788, 204] on span "add" at bounding box center [792, 204] width 27 height 13
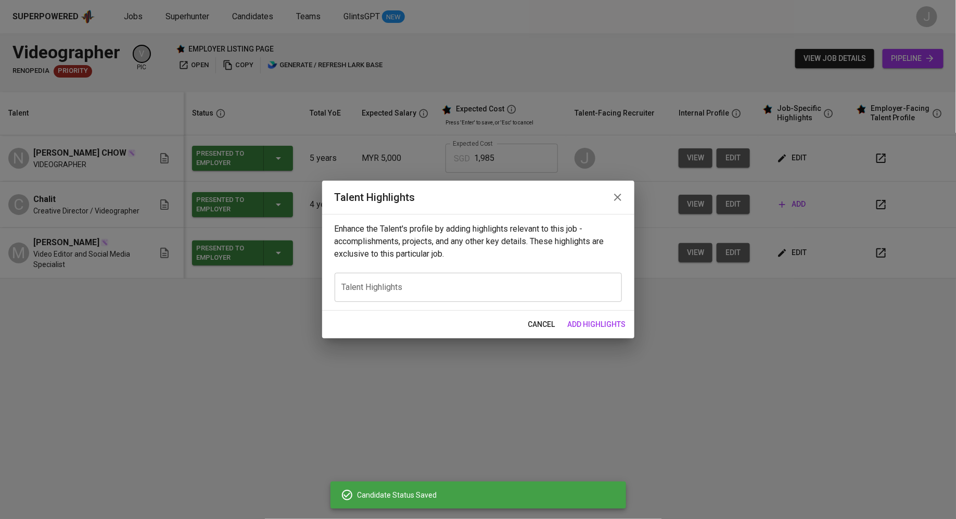
click at [388, 272] on div "Enhance the Talent's profile by adding highlights relevant to this job - accomp…" at bounding box center [478, 262] width 312 height 97
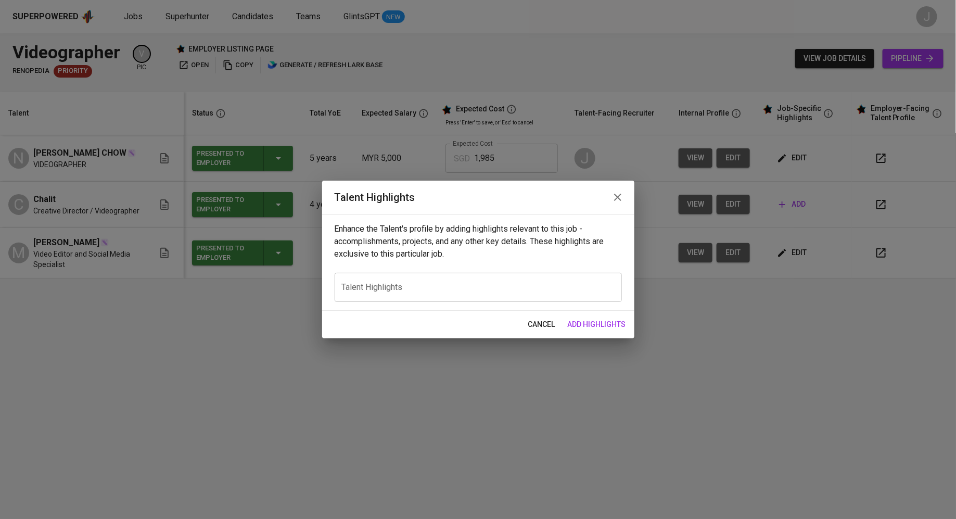
click at [388, 282] on div "x Talent Highlights" at bounding box center [478, 287] width 287 height 29
paste textarea "A creative and versatile Multimedia Designer and Videographer with over five ye…"
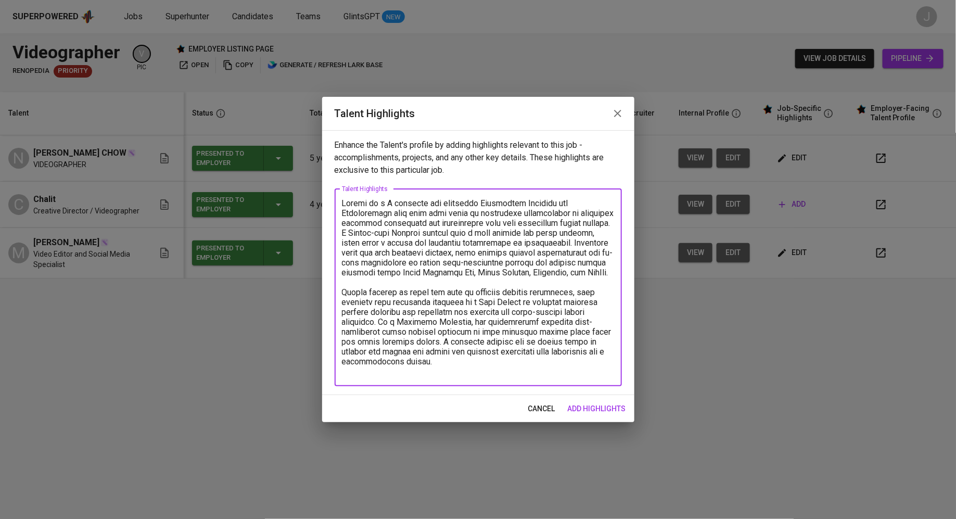
click at [389, 201] on textarea at bounding box center [478, 287] width 273 height 178
click at [457, 359] on textarea at bounding box center [478, 287] width 273 height 178
click at [436, 374] on textarea at bounding box center [478, 287] width 273 height 178
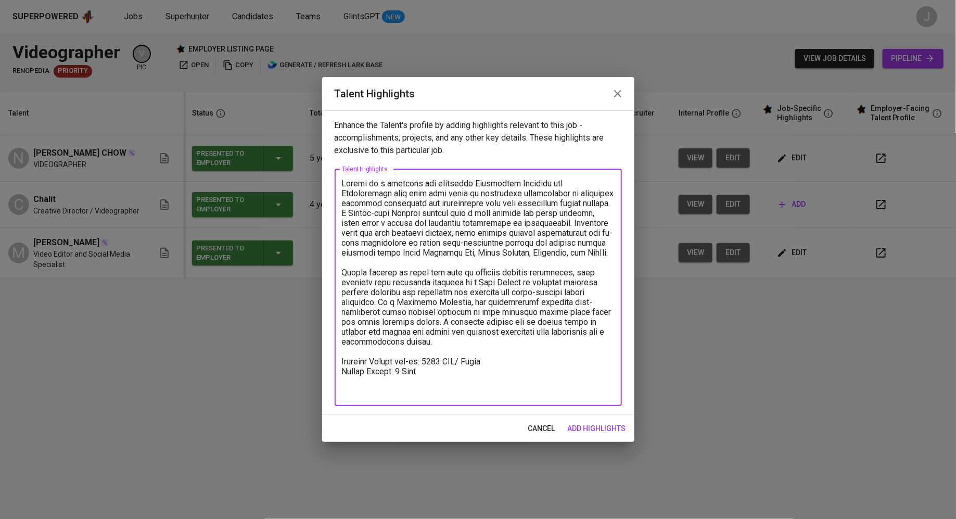
type textarea "Chalit is a creative and versatile Multimedia Designer and Videographer with ov…"
click at [598, 426] on span "add highlights" at bounding box center [597, 428] width 58 height 13
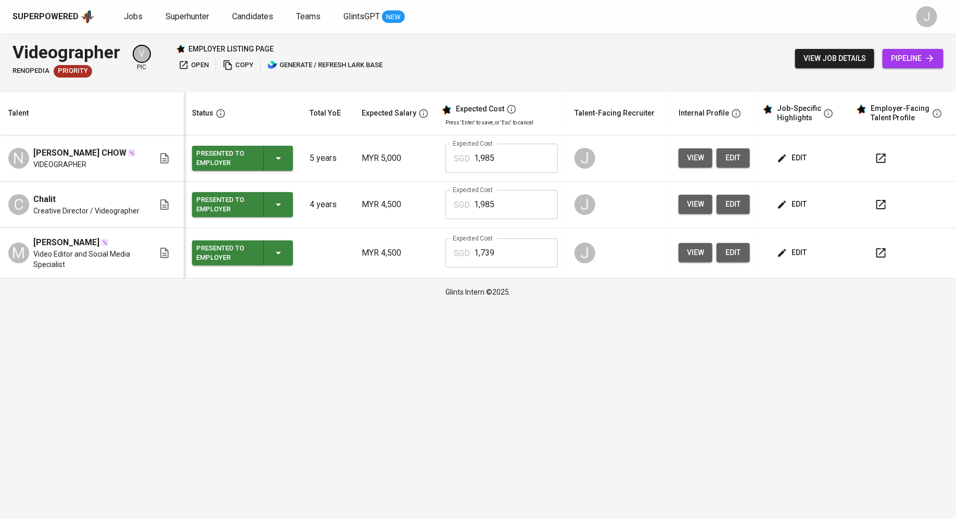
click at [197, 65] on span "open" at bounding box center [193, 65] width 30 height 12
click at [734, 156] on span "edit" at bounding box center [733, 157] width 17 height 13
click at [734, 206] on span "edit" at bounding box center [733, 204] width 17 height 13
click at [727, 249] on span "edit" at bounding box center [733, 252] width 17 height 13
click at [794, 249] on span "edit" at bounding box center [793, 252] width 28 height 13
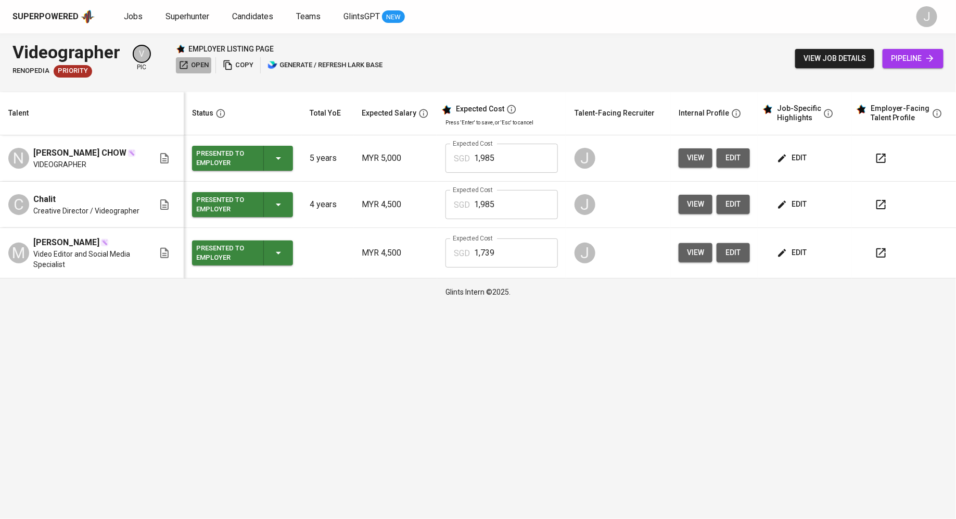
click at [191, 69] on span "open" at bounding box center [193, 65] width 30 height 12
click at [787, 155] on icon "button" at bounding box center [782, 158] width 10 height 10
click at [796, 207] on span "edit" at bounding box center [793, 204] width 28 height 13
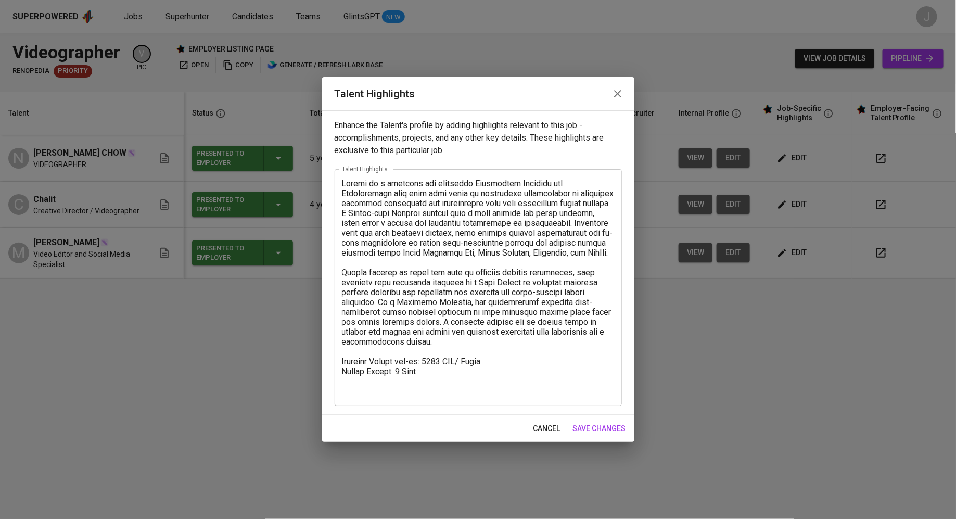
click at [356, 392] on textarea at bounding box center [478, 287] width 273 height 218
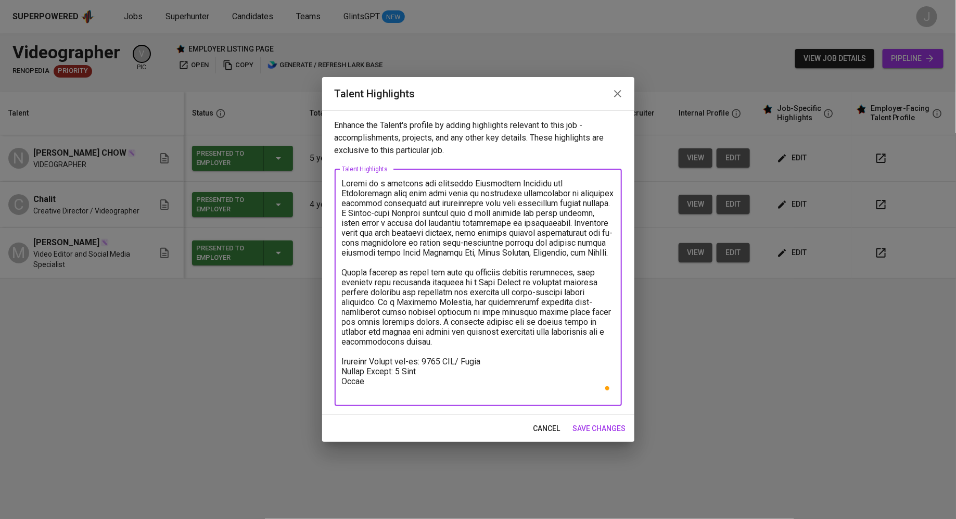
type textarea "Chalit is a creative and versatile Multimedia Designer and Videographer with ov…"
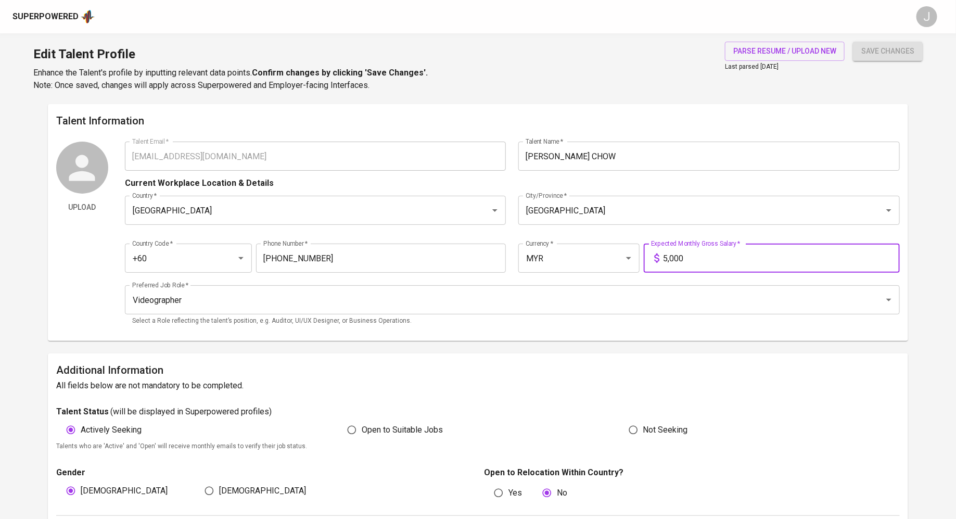
click at [710, 258] on input "5,000" at bounding box center [781, 258] width 236 height 29
click at [608, 164] on input "[PERSON_NAME] CHOW" at bounding box center [708, 156] width 381 height 29
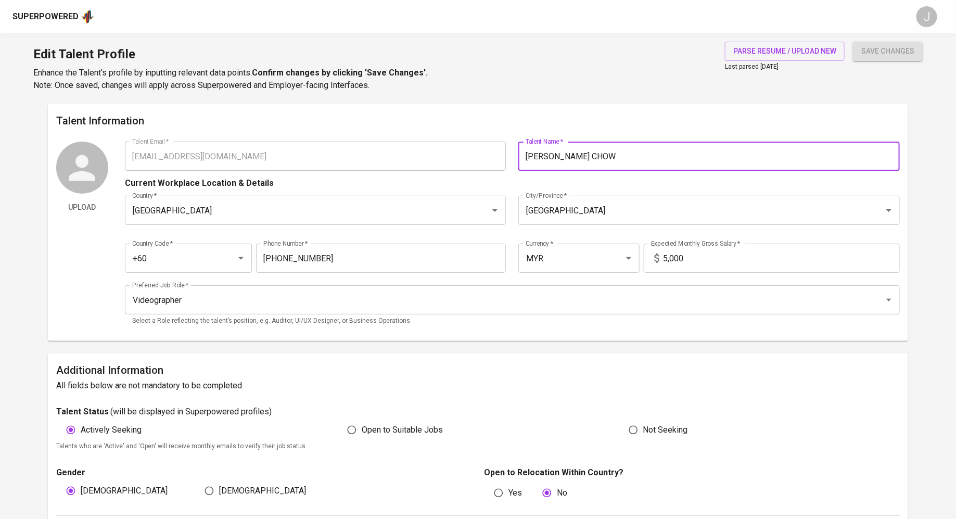
click at [608, 164] on input "[PERSON_NAME] CHOW" at bounding box center [708, 156] width 381 height 29
type input "C"
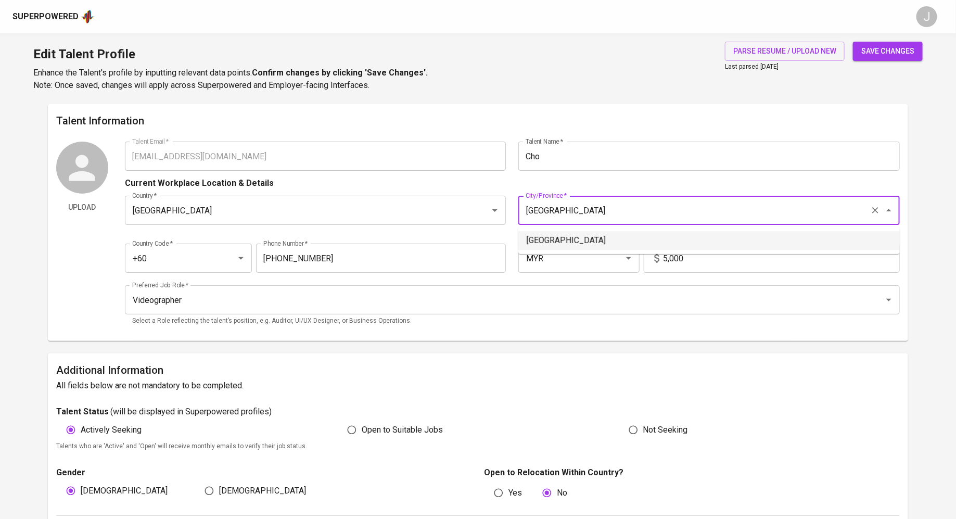
click at [594, 213] on input "[GEOGRAPHIC_DATA]" at bounding box center [694, 210] width 343 height 20
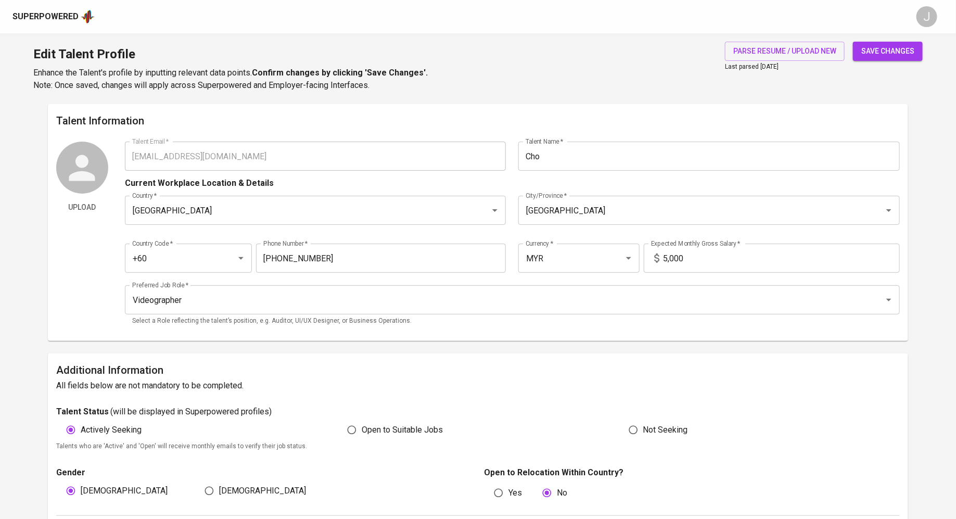
click at [594, 174] on div "Current Workplace Location & Details" at bounding box center [512, 180] width 775 height 19
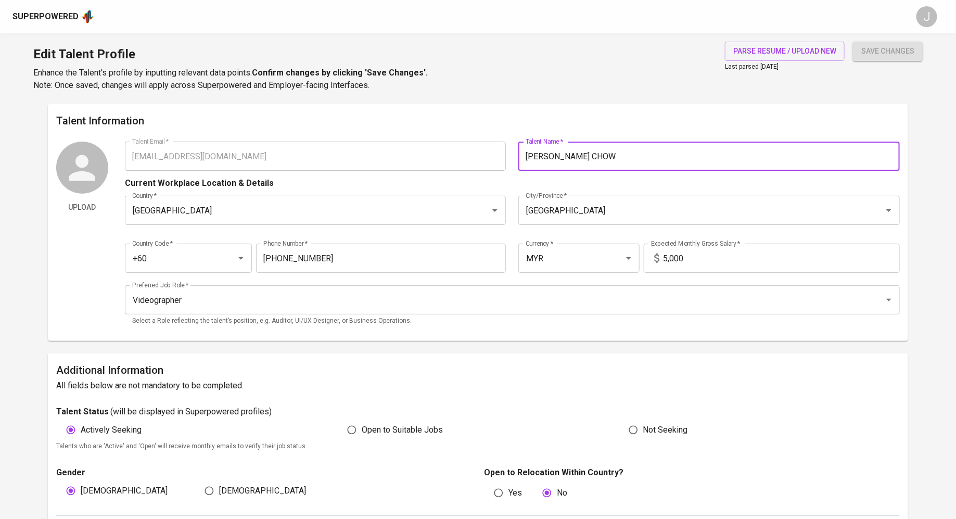
click at [608, 159] on input "[PERSON_NAME] CHOW" at bounding box center [708, 156] width 381 height 29
click at [608, 159] on input "NIAN KEAT CHOW" at bounding box center [708, 156] width 381 height 29
type input "Chow Nian Keat"
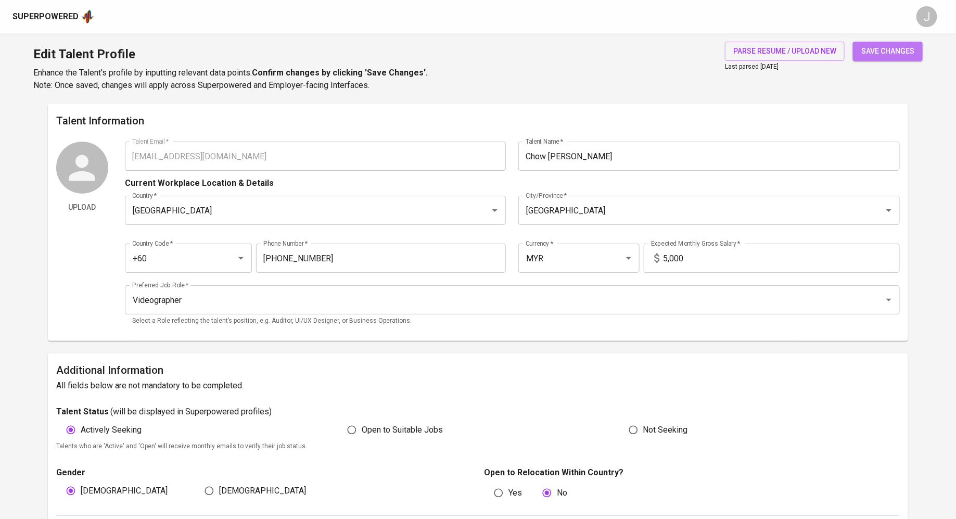
click at [863, 58] on button "save changes" at bounding box center [888, 51] width 70 height 19
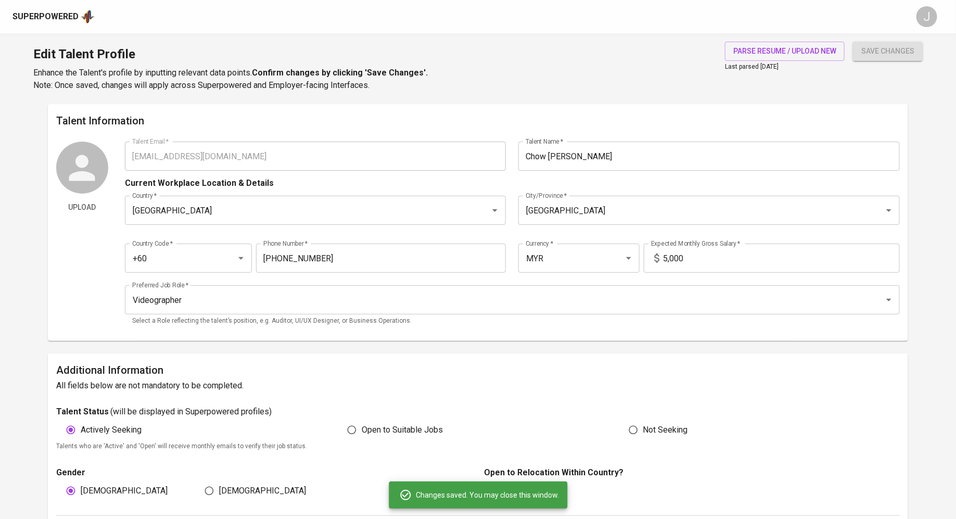
click at [686, 258] on input "5,000" at bounding box center [781, 258] width 236 height 29
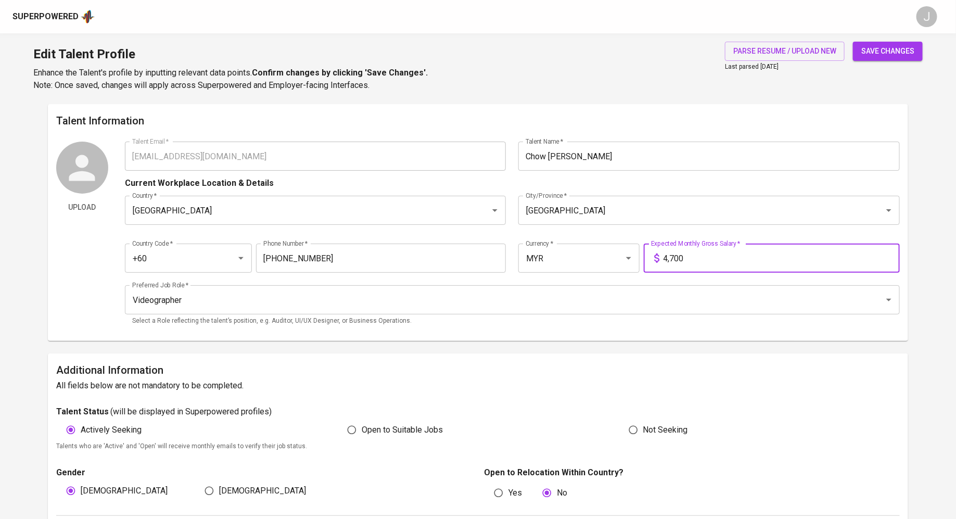
type input "4,700"
click at [869, 45] on span "save changes" at bounding box center [887, 51] width 53 height 13
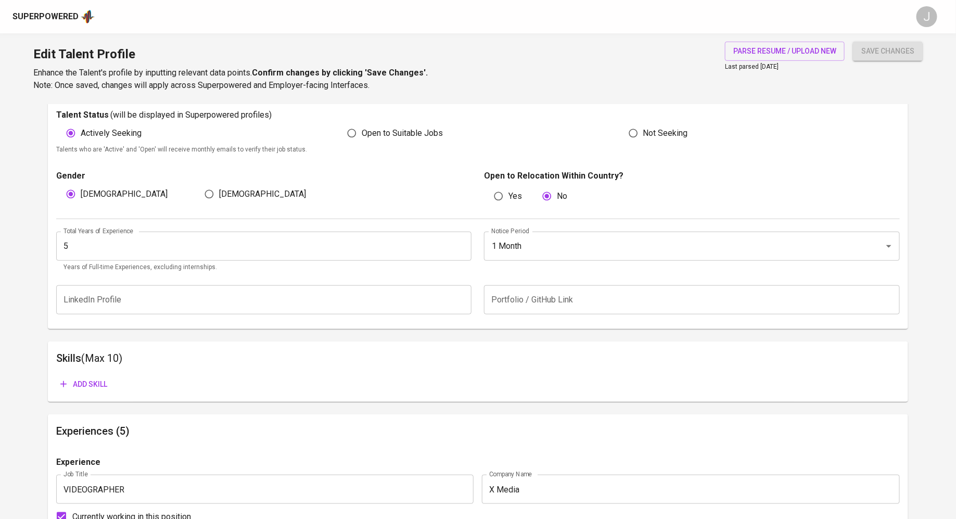
scroll to position [305, 0]
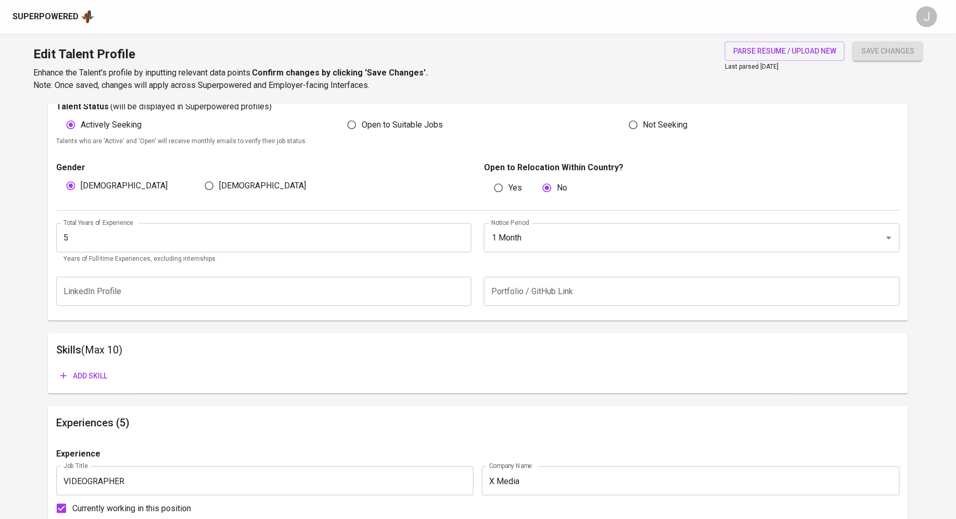
click at [85, 385] on div "Skills (Max 10) Add skill" at bounding box center [478, 363] width 860 height 61
click at [106, 375] on span "Add skill" at bounding box center [83, 375] width 47 height 13
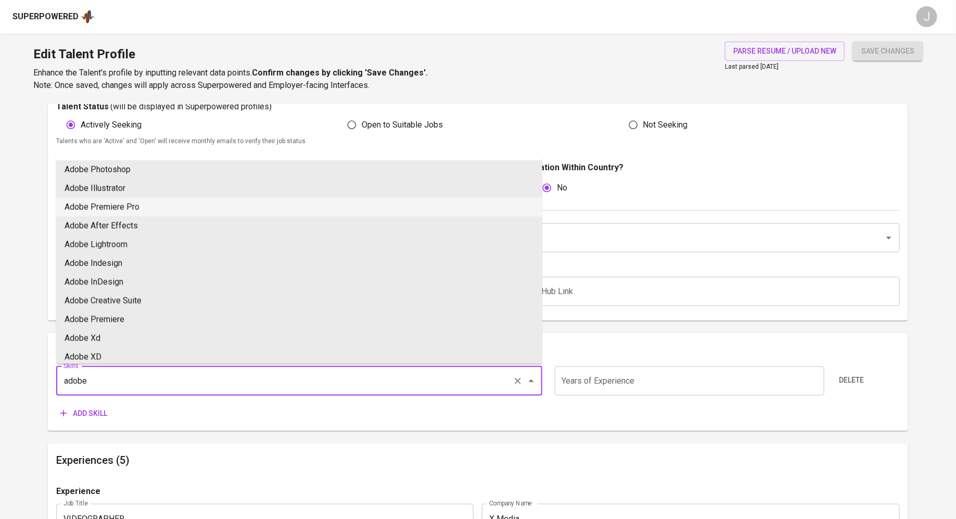
click at [209, 208] on li "Adobe Premiere Pro" at bounding box center [299, 207] width 486 height 19
type input "Adobe Premiere Pro"
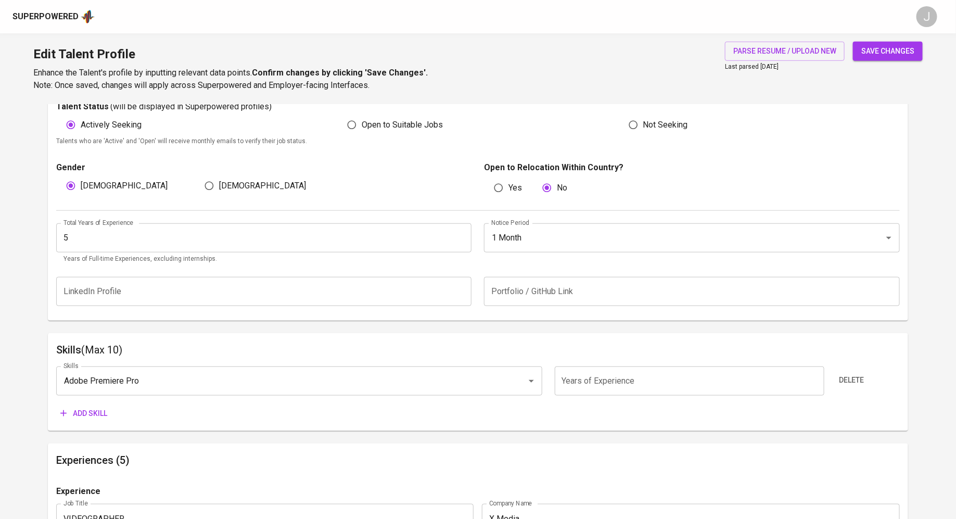
click at [595, 384] on input "number" at bounding box center [690, 380] width 270 height 29
type input "5"
click at [83, 418] on span "Add skill" at bounding box center [83, 413] width 47 height 13
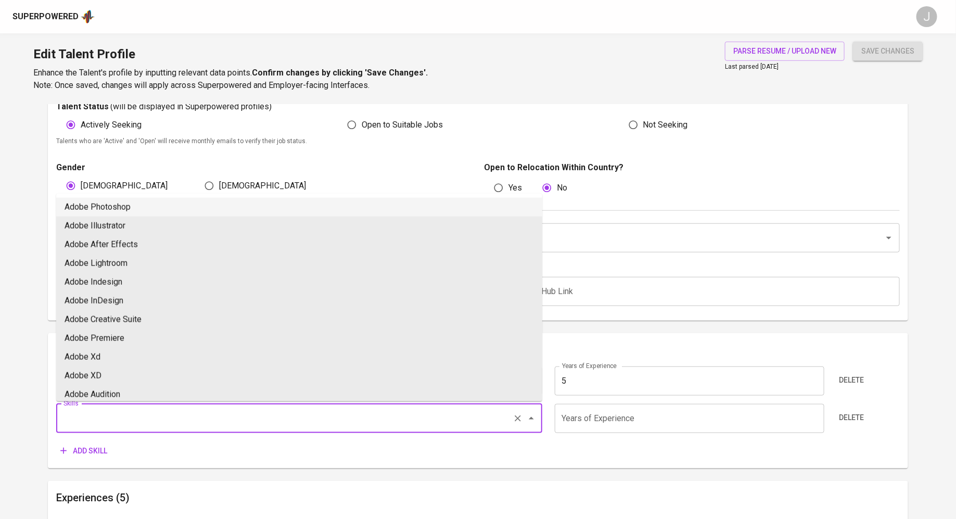
click at [104, 422] on input "Skills" at bounding box center [284, 418] width 447 height 20
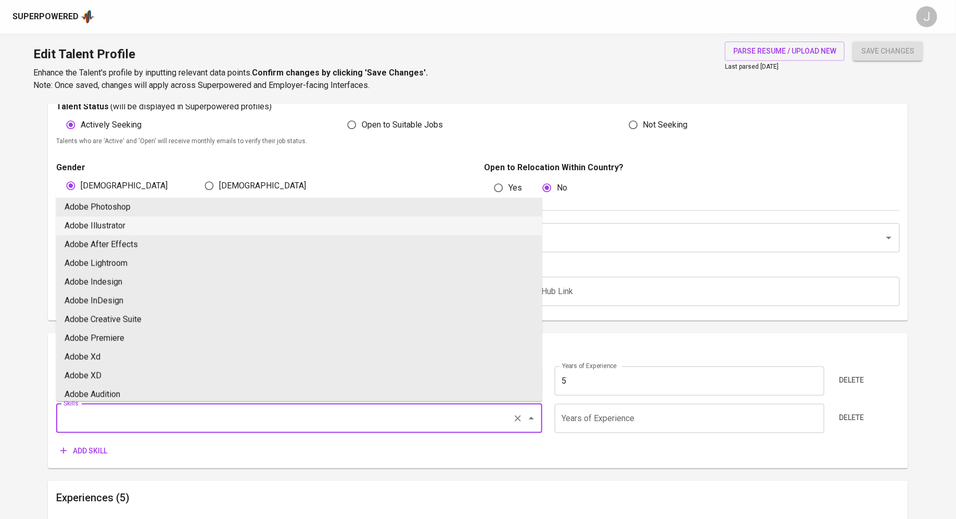
click at [176, 224] on li "Adobe Illustrator" at bounding box center [299, 225] width 486 height 19
type input "Adobe Illustrator"
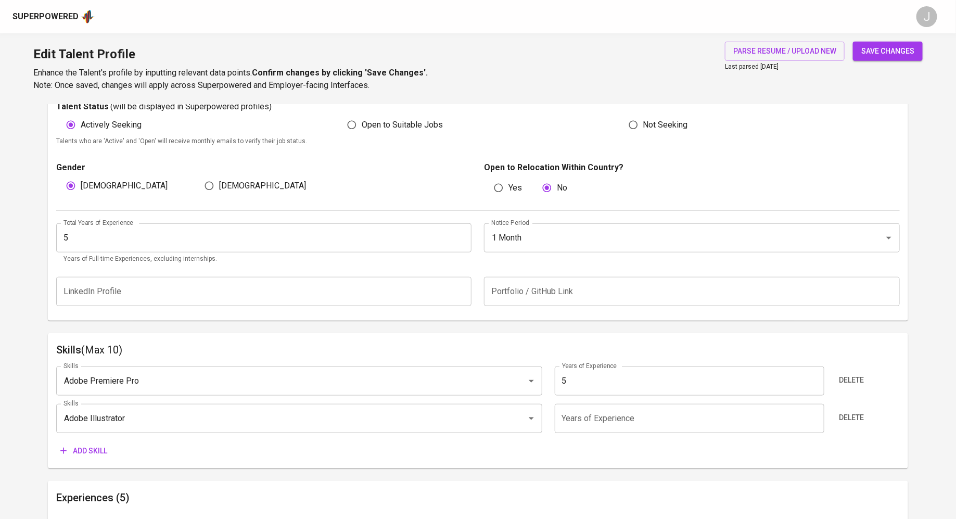
click at [599, 422] on input "number" at bounding box center [690, 418] width 270 height 29
type input "5"
click at [86, 452] on span "Add skill" at bounding box center [83, 450] width 47 height 13
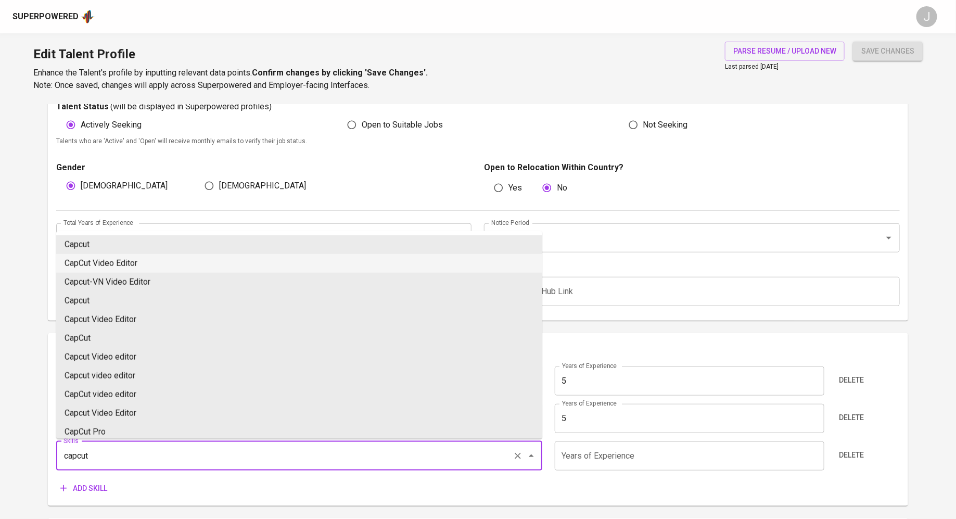
click at [142, 263] on li "CapCut Video Editor" at bounding box center [299, 263] width 486 height 19
type input "CapCut Video Editor"
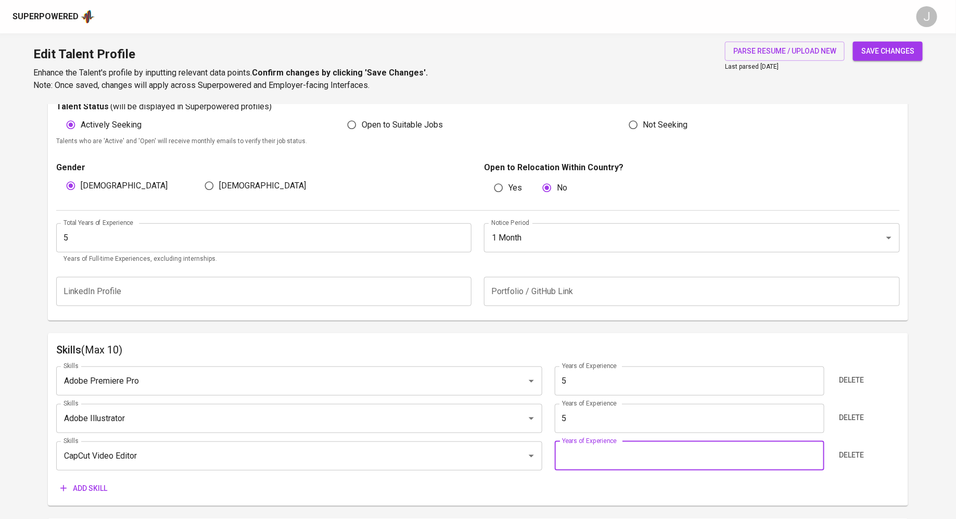
click at [637, 466] on input "number" at bounding box center [690, 455] width 270 height 29
type input "3"
click at [891, 46] on span "save changes" at bounding box center [887, 51] width 53 height 13
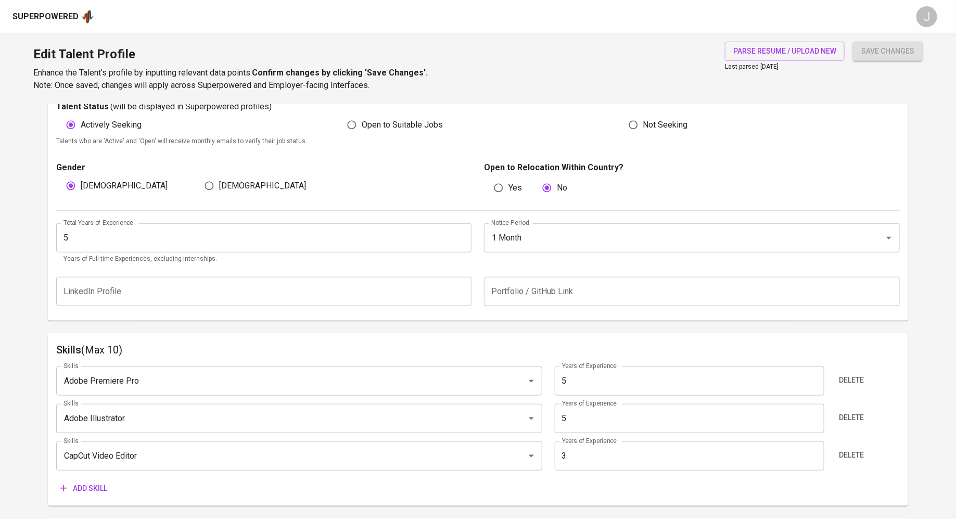
type input "Adobe Illustrator"
type input "Adobe Premiere Pro"
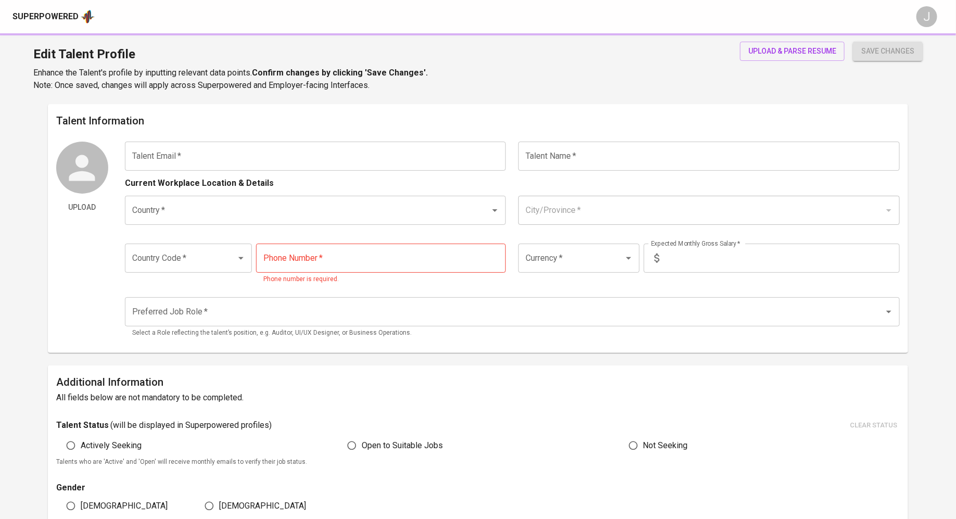
type input "[EMAIL_ADDRESS][DOMAIN_NAME]"
type input "Chalit"
type input "[GEOGRAPHIC_DATA]"
type input "+60"
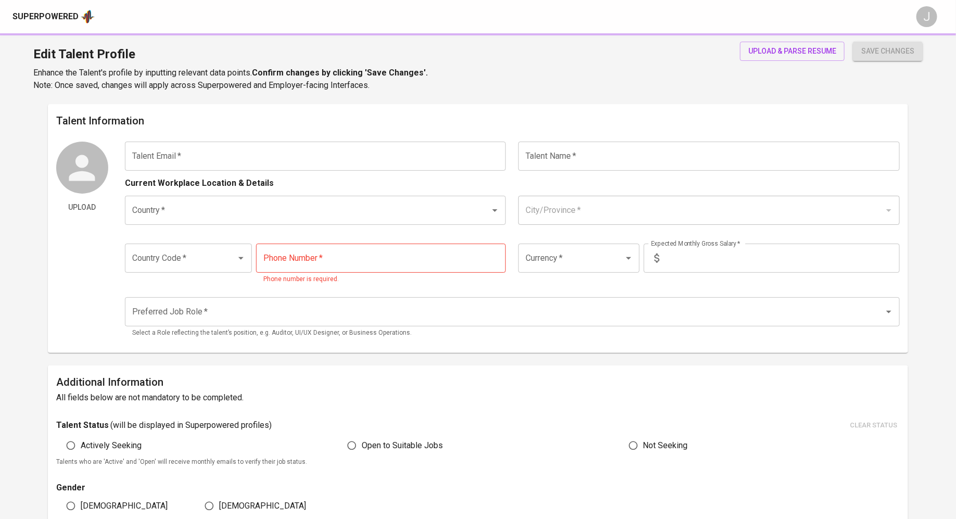
type input "[PHONE_NUMBER]"
type input "MYR"
type input "4,500"
type input "Videographer"
radio input "true"
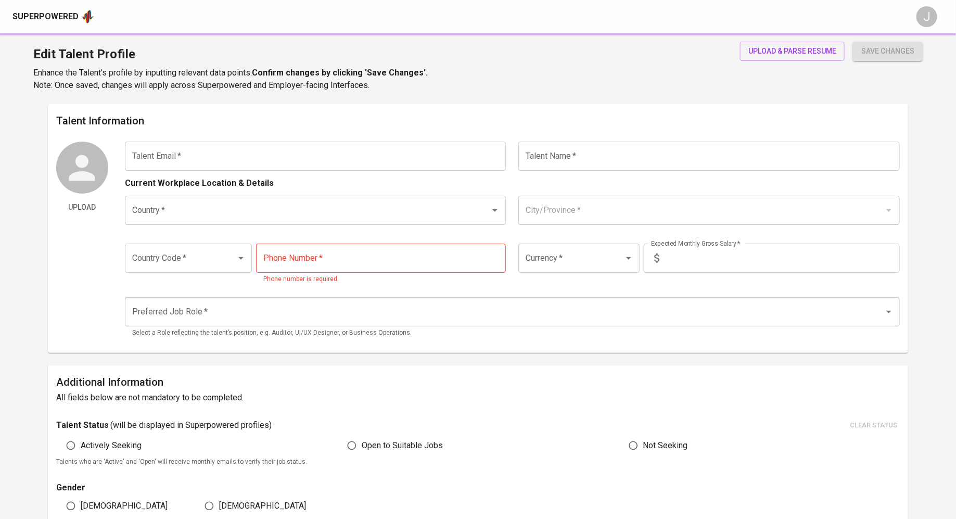
type input "4"
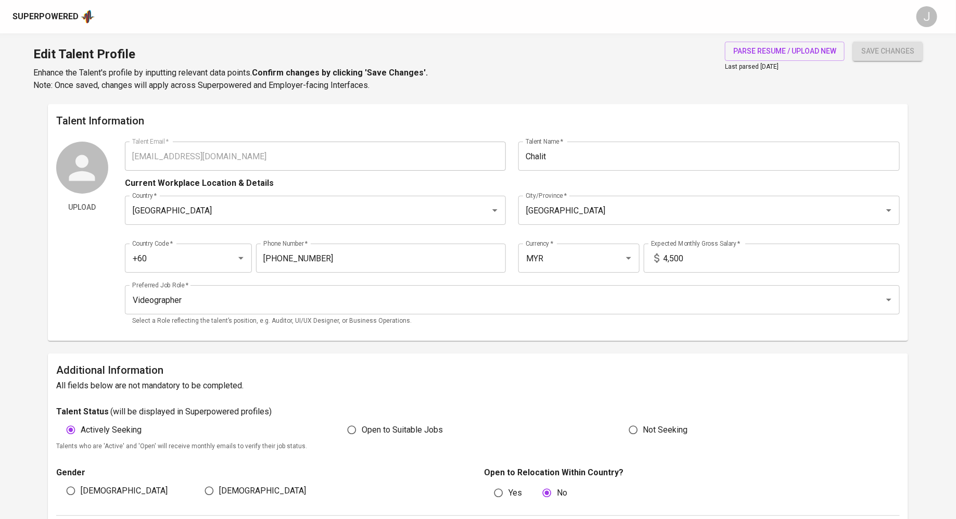
scroll to position [386, 0]
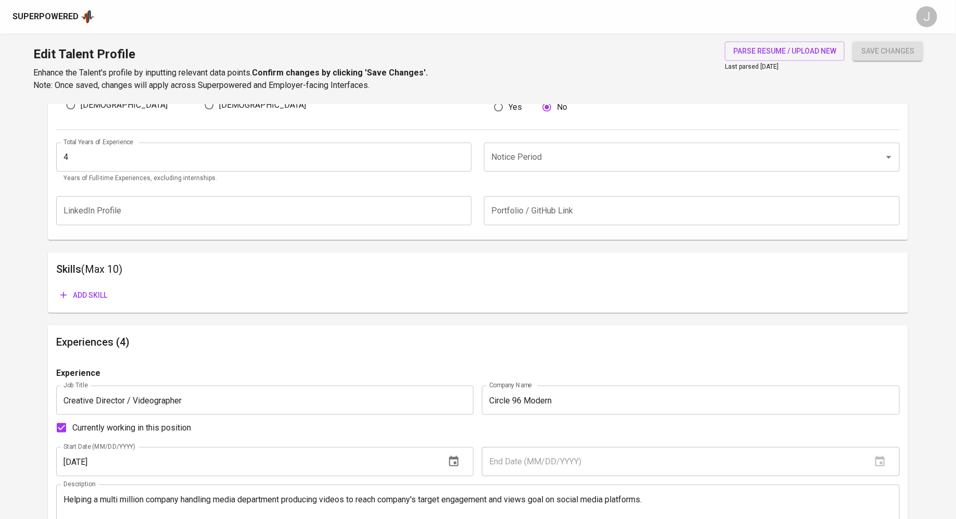
click at [81, 299] on span "Add skill" at bounding box center [83, 295] width 47 height 13
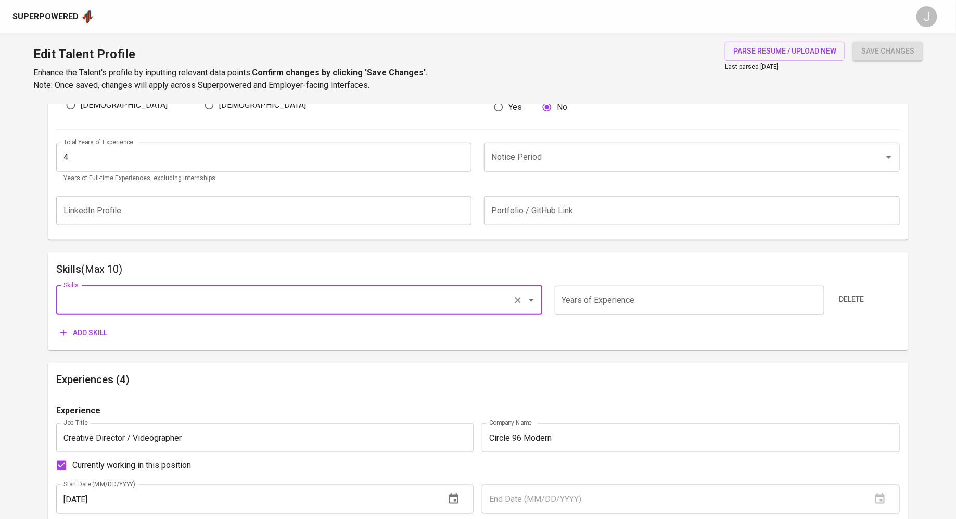
click at [140, 306] on input "Skills" at bounding box center [284, 300] width 447 height 20
type input "caocut"
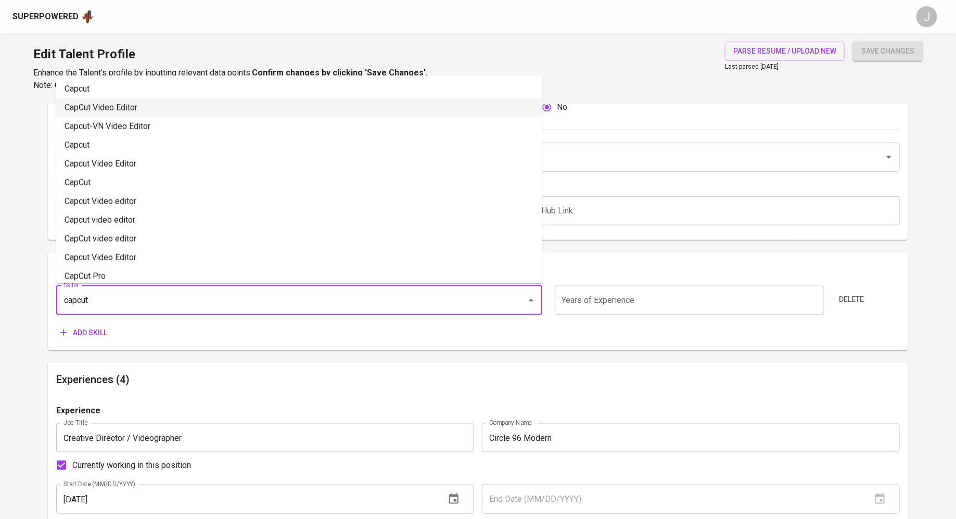
click at [276, 106] on li "CapCut Video Editor" at bounding box center [299, 107] width 486 height 19
type input "CapCut Video Editor"
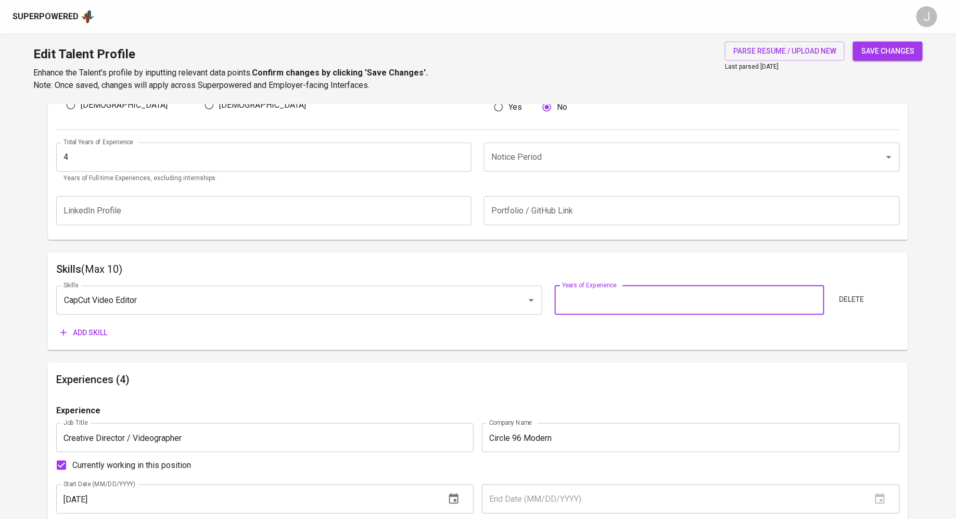
click at [604, 304] on input "number" at bounding box center [690, 300] width 270 height 29
type input "3"
click at [85, 336] on span "Add skill" at bounding box center [83, 332] width 47 height 13
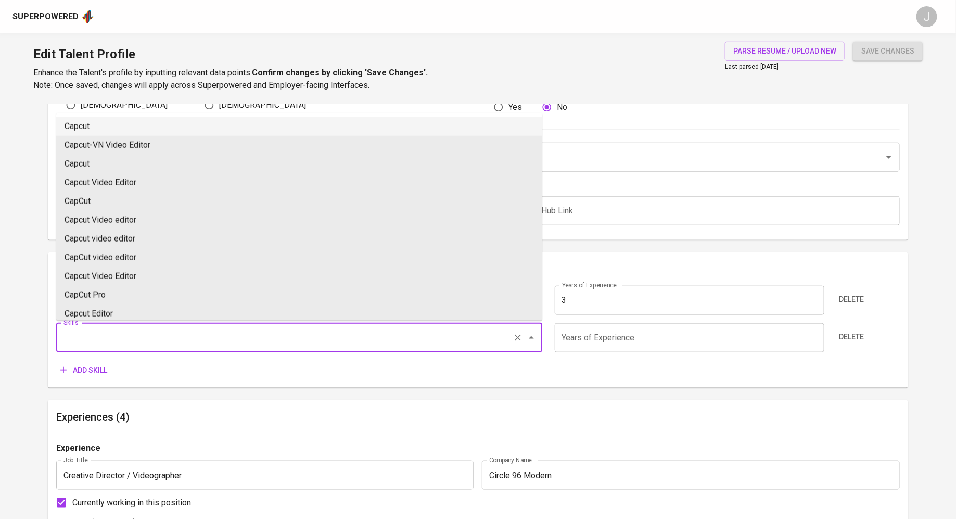
click at [121, 343] on input "Skills" at bounding box center [284, 338] width 447 height 20
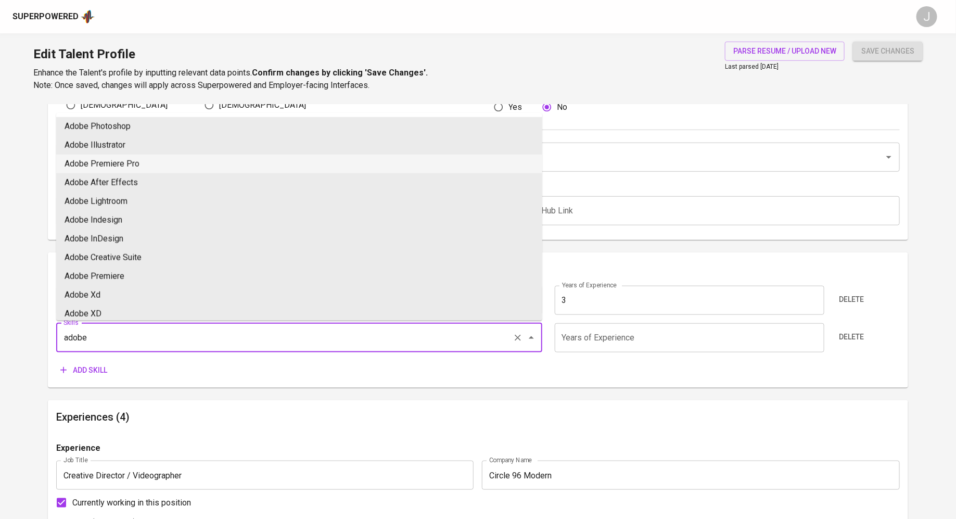
click at [135, 163] on li "Adobe Premiere Pro" at bounding box center [299, 164] width 486 height 19
type input "Adobe Premiere Pro"
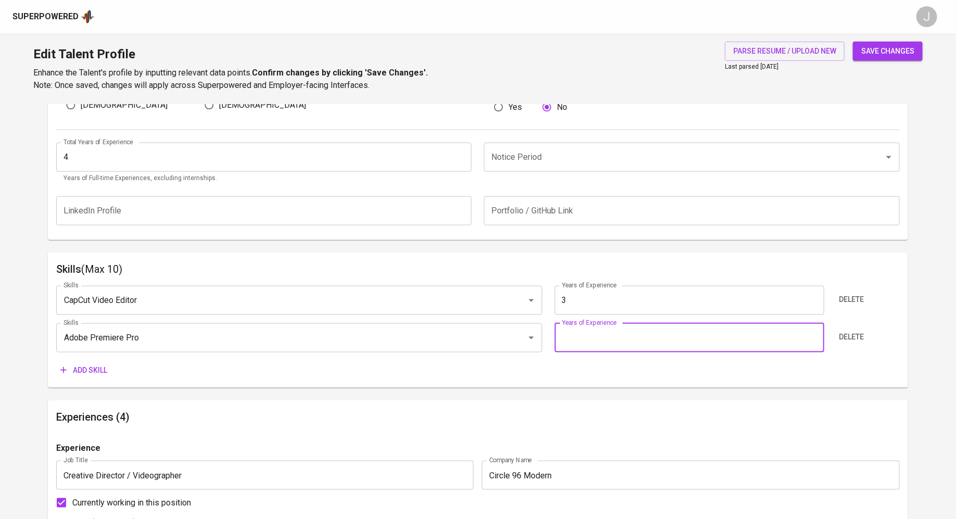
click at [610, 336] on input "number" at bounding box center [690, 337] width 270 height 29
type input "3"
click at [79, 374] on span "Add skill" at bounding box center [83, 370] width 47 height 13
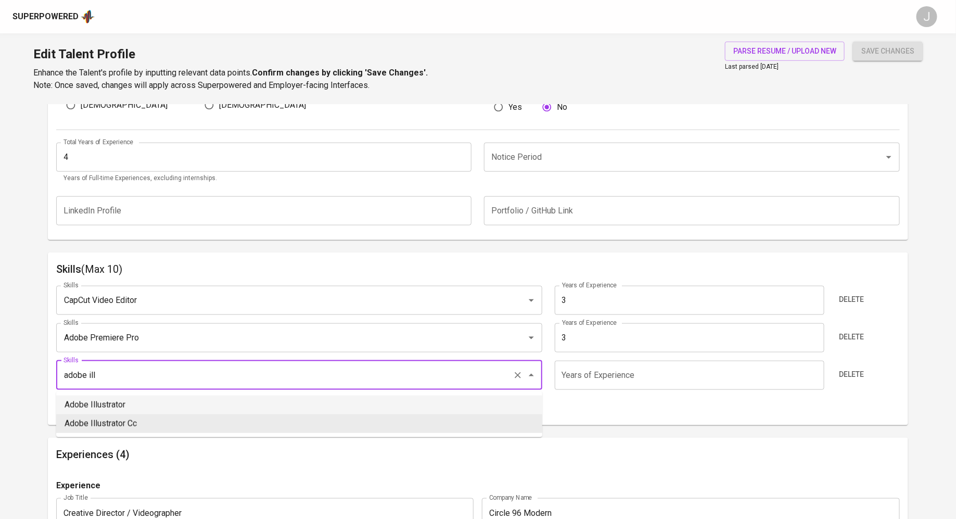
type input "adobe ill"
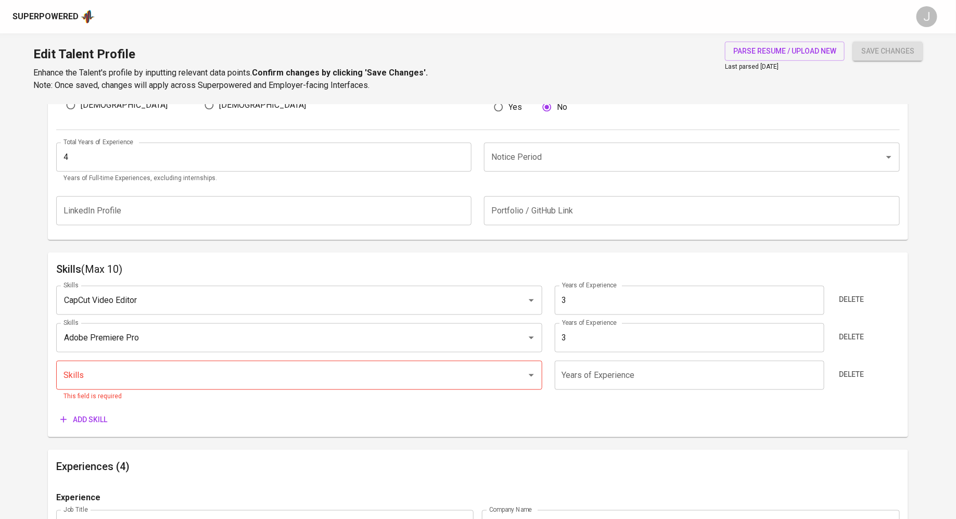
click at [89, 408] on div "Skills CapCut Video Editor Skills Years of Experience 3 Years of Experience Del…" at bounding box center [477, 352] width 843 height 151
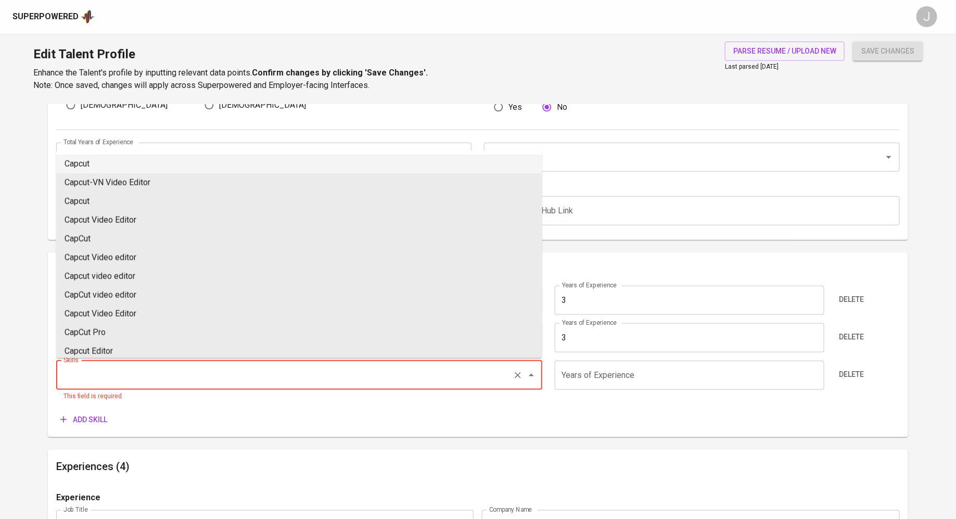
click at [126, 377] on input "Skills" at bounding box center [284, 375] width 447 height 20
click at [182, 161] on li "Adobe Illustrator" at bounding box center [299, 164] width 486 height 19
type input "Adobe Illustrator"
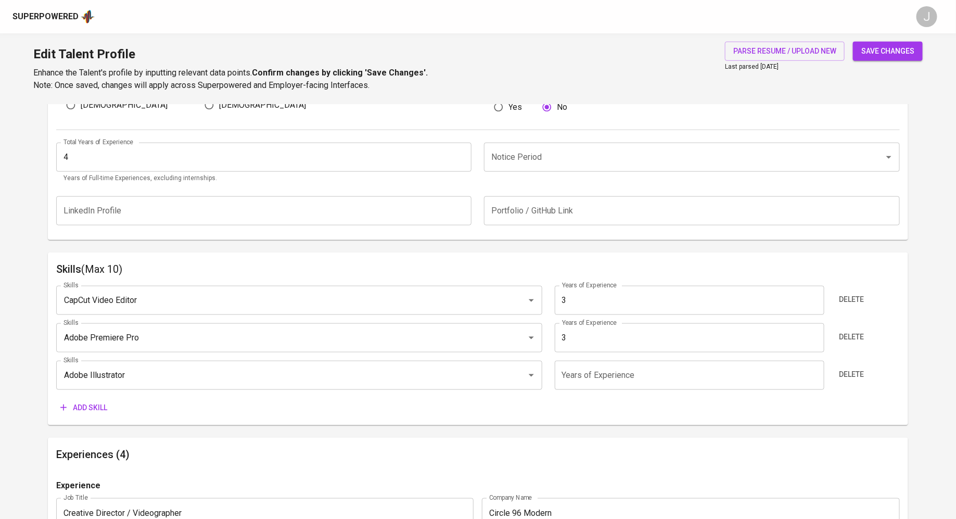
click at [889, 48] on span "save changes" at bounding box center [887, 51] width 53 height 13
type input "Adobe Premiere Pro"
type input "CapCut Video Editor"
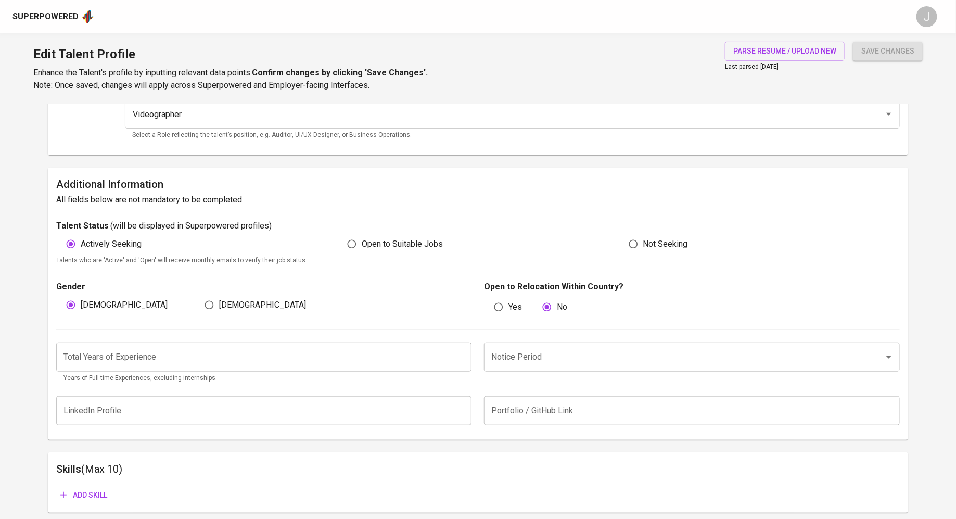
scroll to position [206, 0]
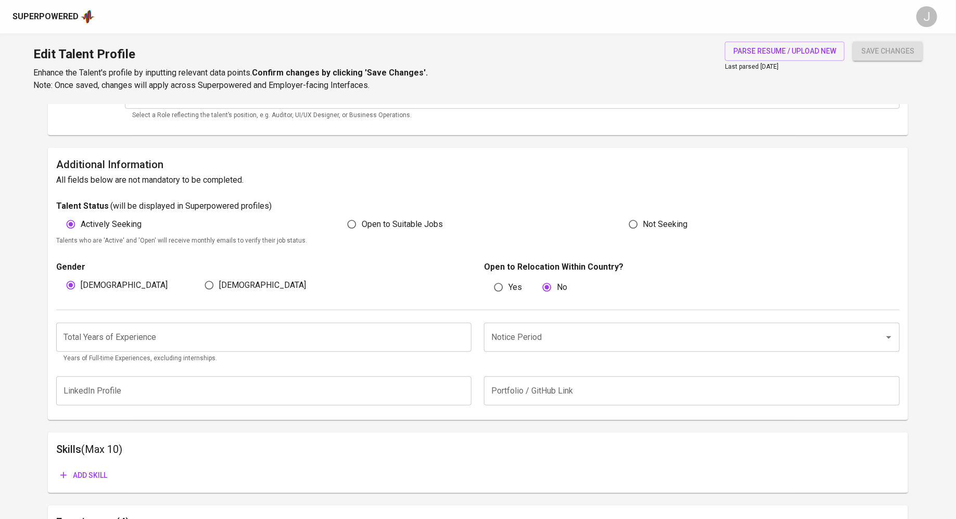
click at [242, 339] on input "number" at bounding box center [264, 337] width 416 height 29
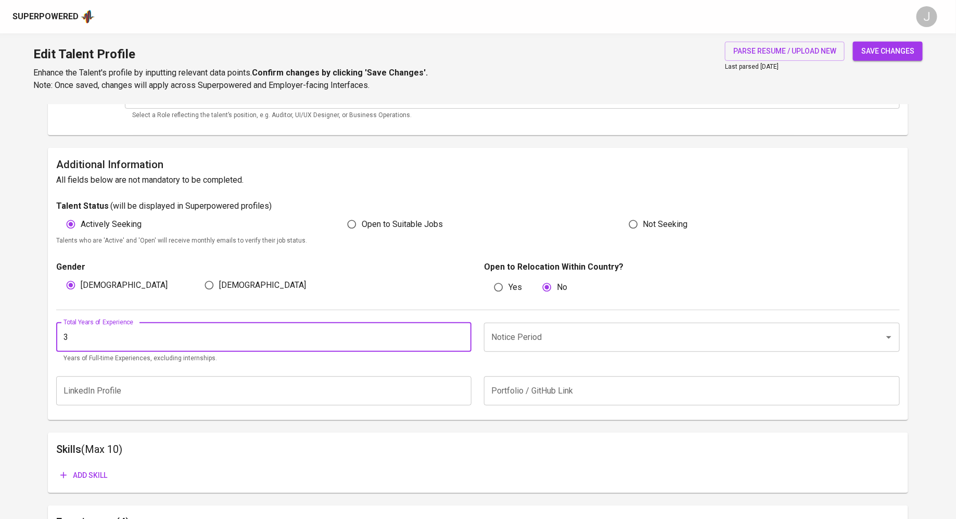
type input "3"
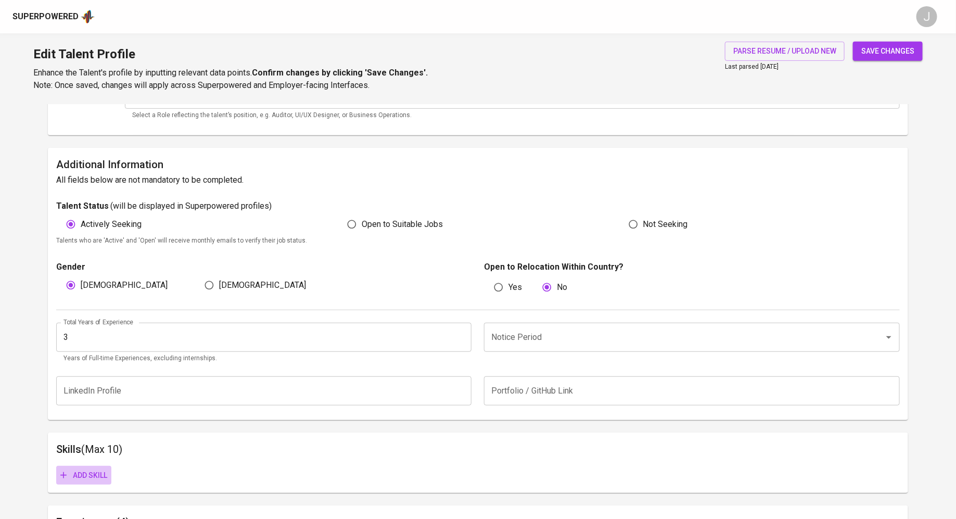
click at [101, 477] on span "Add skill" at bounding box center [83, 475] width 47 height 13
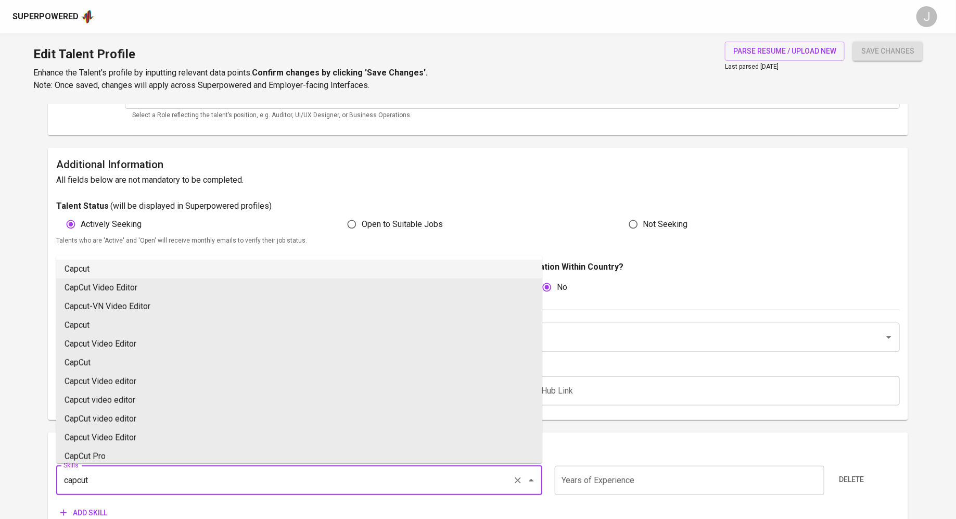
click at [144, 268] on li "Capcut" at bounding box center [299, 269] width 486 height 19
type input "Capcut"
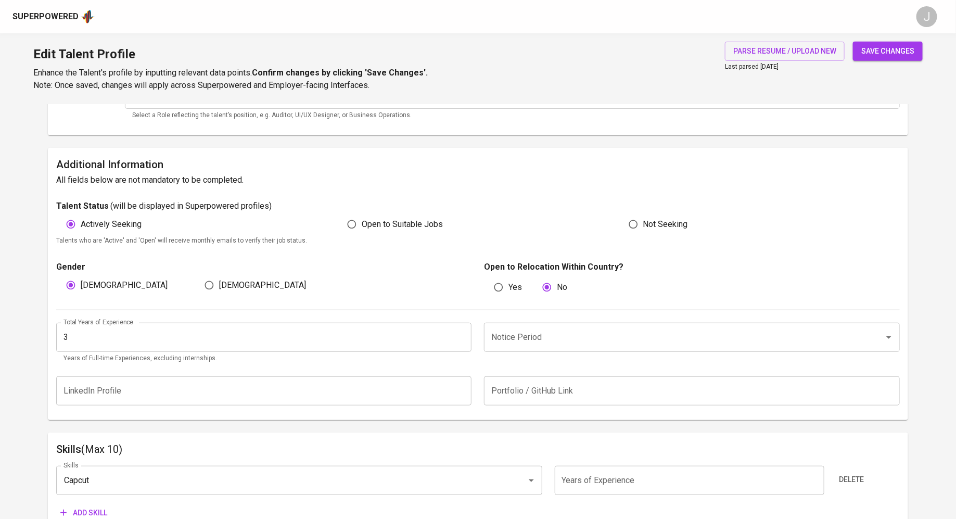
click at [596, 472] on input "number" at bounding box center [690, 480] width 270 height 29
type input "3"
click at [284, 417] on div "Additional Information All fields below are not mandatory to be completed. Tale…" at bounding box center [478, 284] width 860 height 272
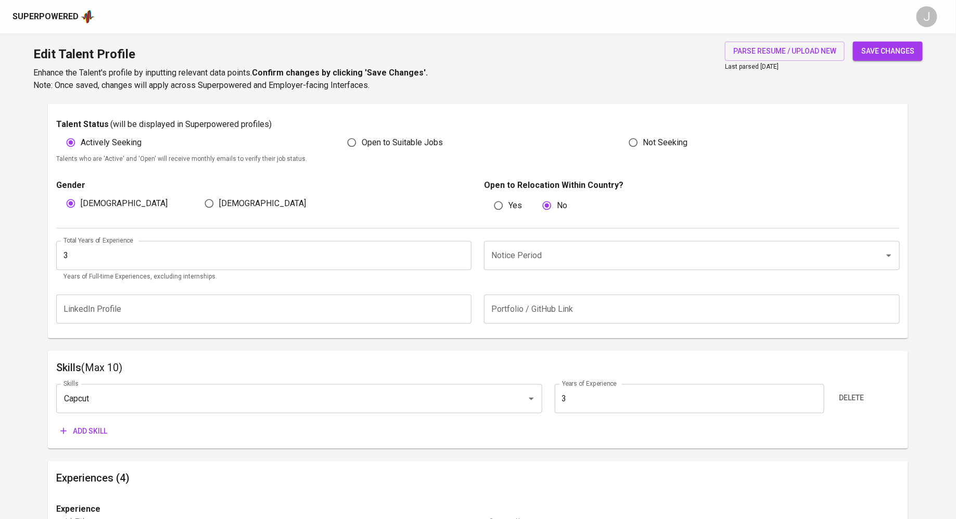
scroll to position [447, 0]
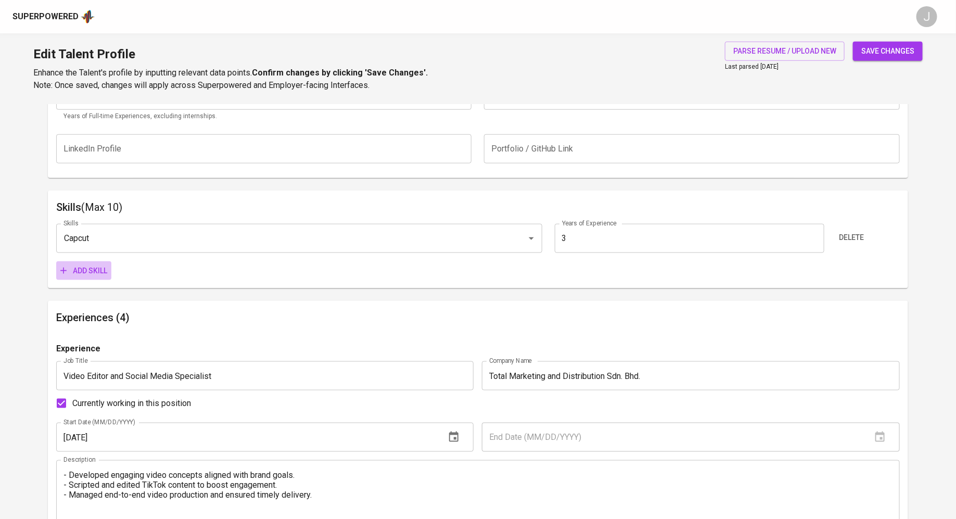
click at [80, 276] on span "Add skill" at bounding box center [83, 270] width 47 height 13
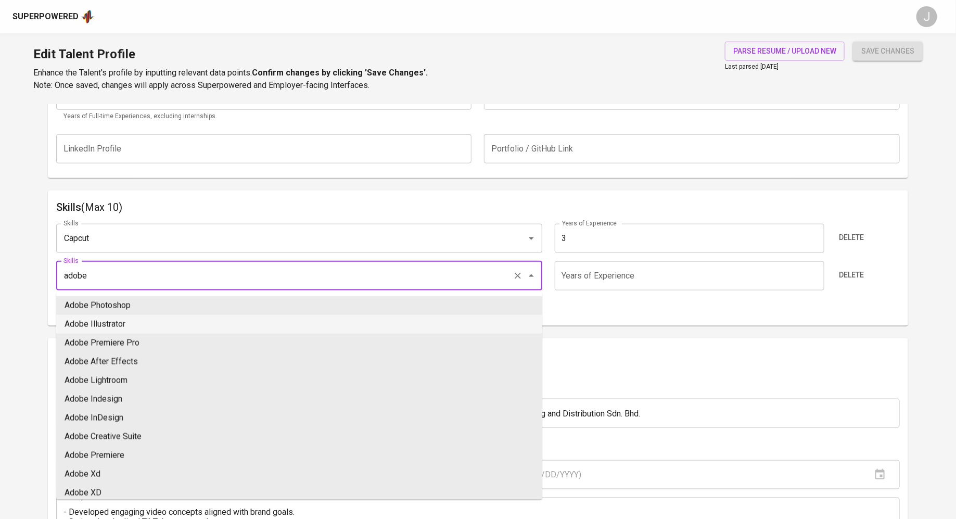
click at [158, 328] on li "Adobe Illustrator" at bounding box center [299, 324] width 486 height 19
type input "Adobe Illustrator"
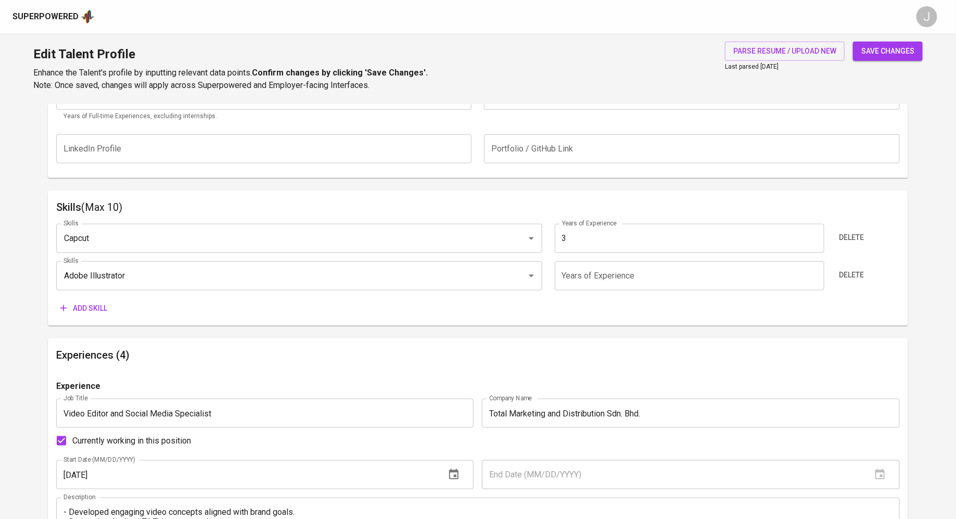
click at [624, 268] on input "number" at bounding box center [690, 275] width 270 height 29
type input "3"
click at [69, 309] on span "Add skill" at bounding box center [83, 308] width 47 height 13
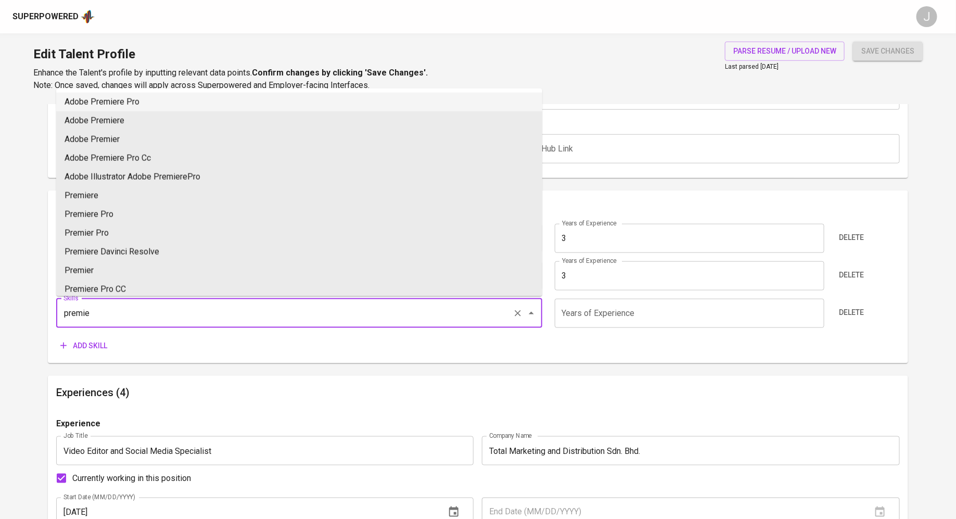
click at [196, 102] on li "Adobe Premiere Pro" at bounding box center [299, 102] width 486 height 19
type input "Adobe Premiere Pro"
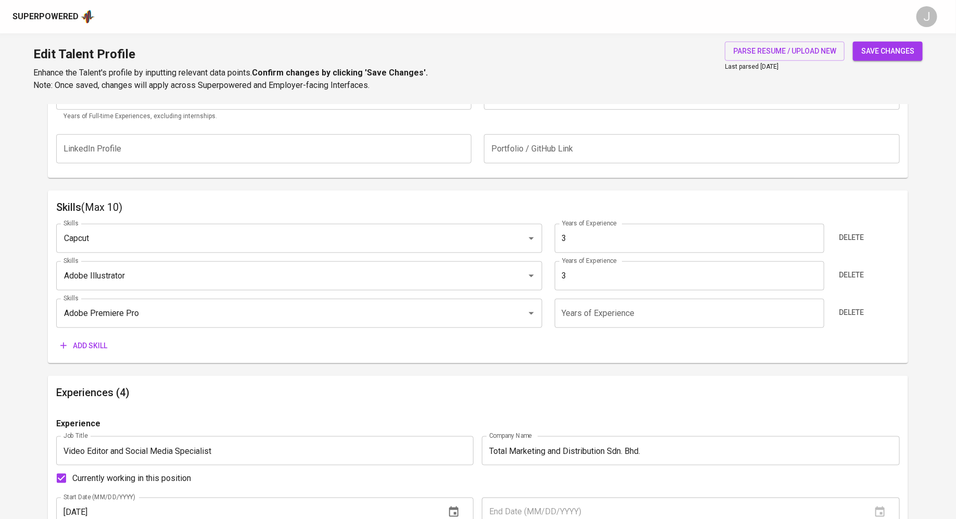
click at [603, 314] on input "number" at bounding box center [690, 313] width 270 height 29
type input "3"
click at [892, 45] on span "save changes" at bounding box center [887, 51] width 53 height 13
type input "Adobe Premiere Pro"
type input "Capcut"
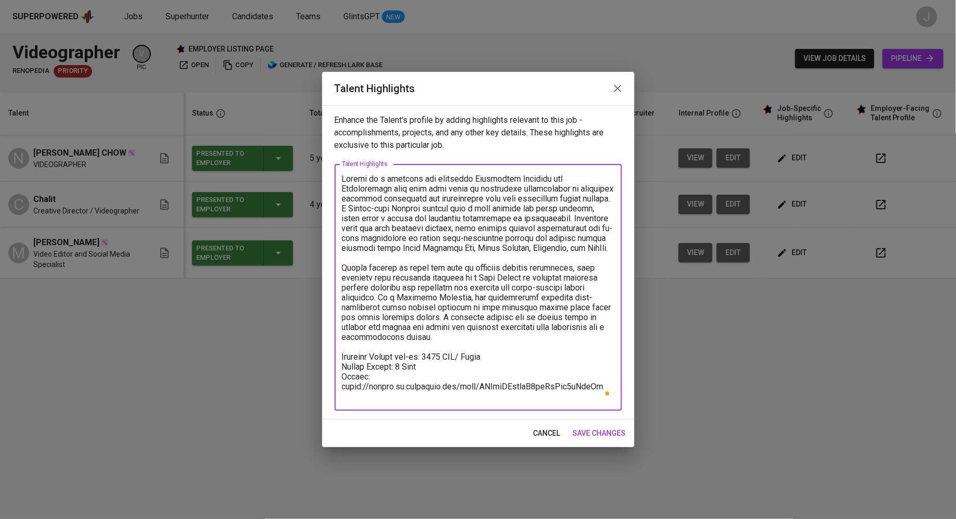
type textarea "Chalit is a creative and versatile Multimedia Designer and Videographer with ov…"
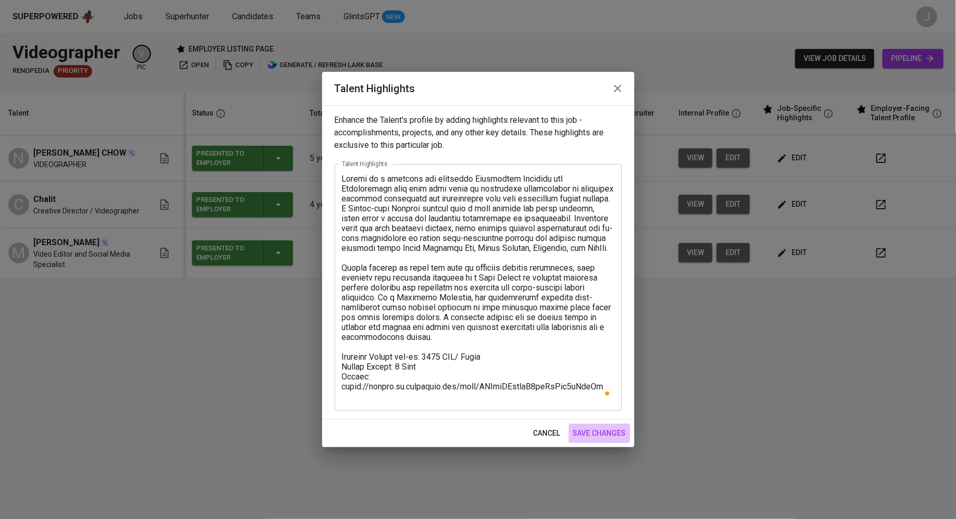
click at [600, 433] on span "save changes" at bounding box center [599, 433] width 53 height 13
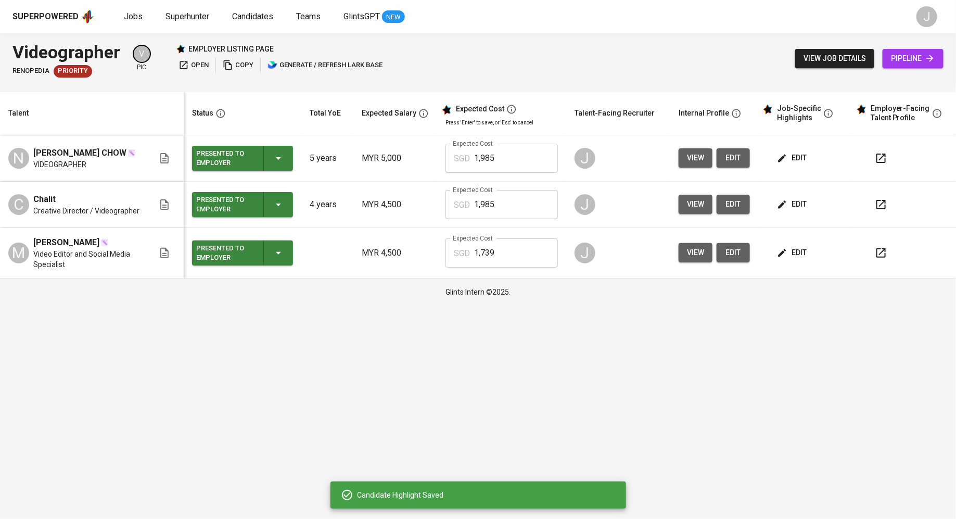
click at [785, 251] on icon "button" at bounding box center [782, 253] width 10 height 10
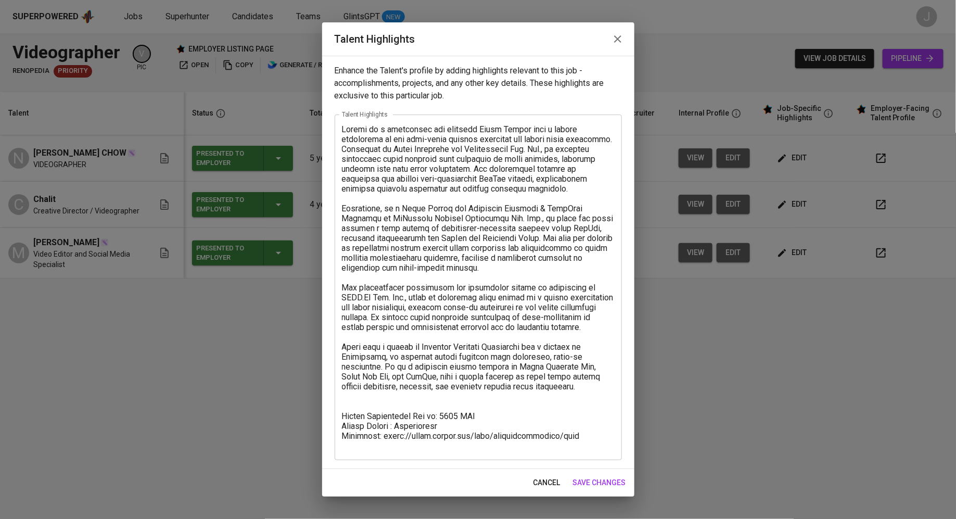
click at [595, 453] on div "x Talent Highlights" at bounding box center [478, 287] width 287 height 346
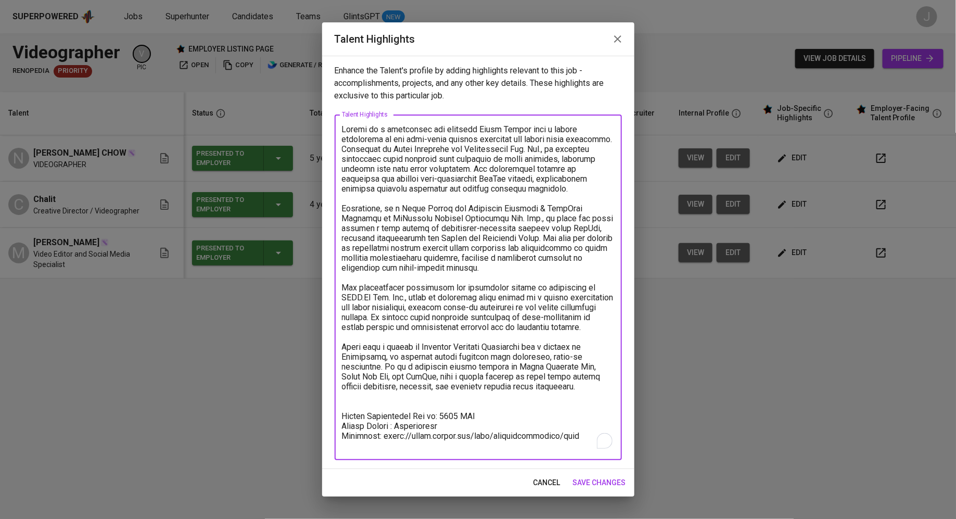
click at [586, 449] on textarea "To enrich screen reader interactions, please activate Accessibility in Grammarl…" at bounding box center [478, 287] width 273 height 326
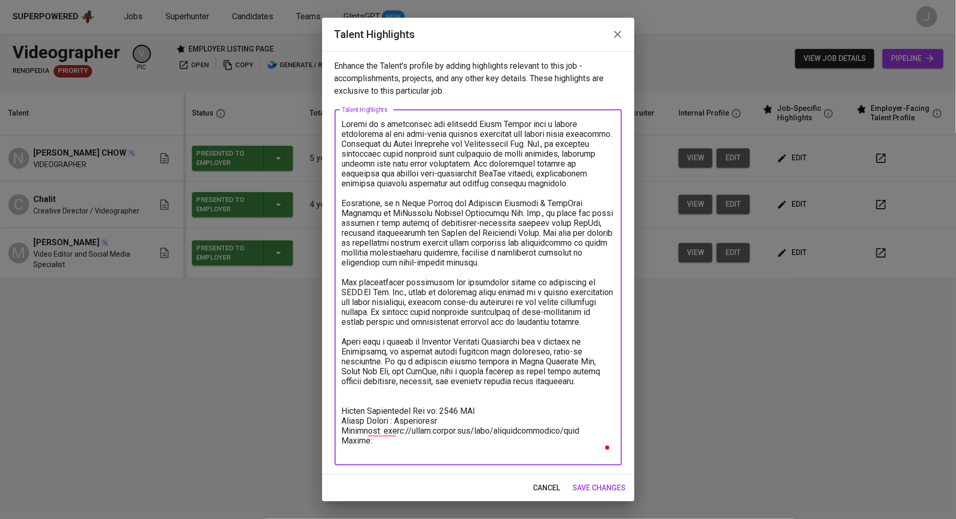
paste textarea "[URL][DOMAIN_NAME]"
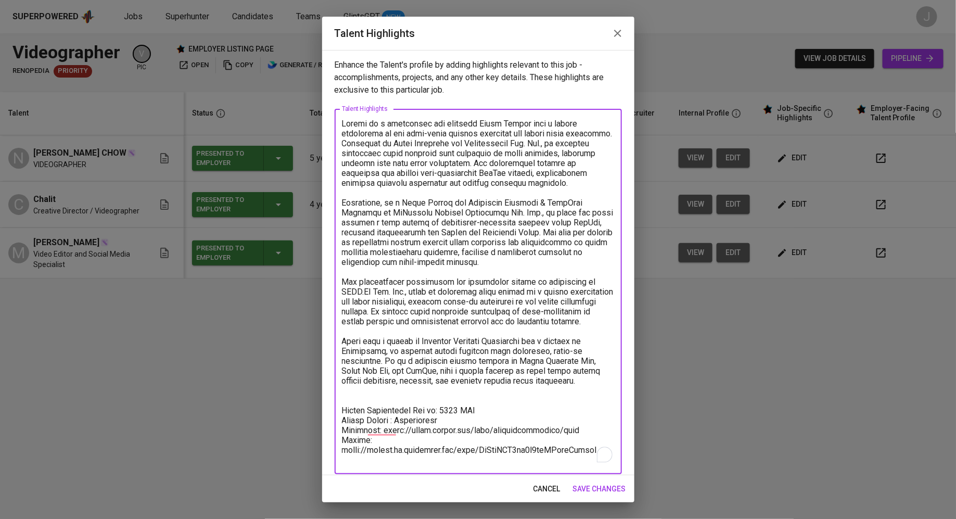
type textarea "[PERSON_NAME] is a meticulous and creative Video Editor with a robust backgroun…"
click at [586, 483] on span "save changes" at bounding box center [599, 488] width 53 height 13
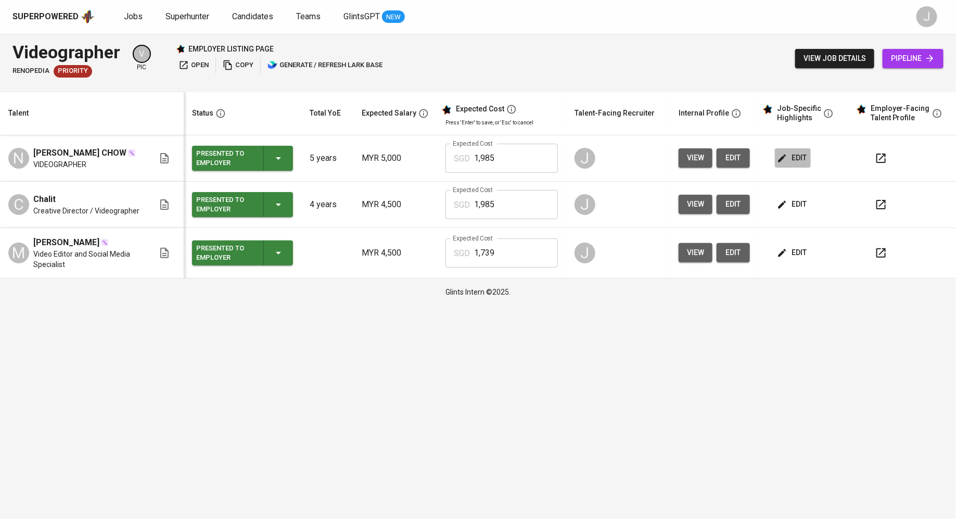
click at [792, 160] on span "edit" at bounding box center [793, 157] width 28 height 13
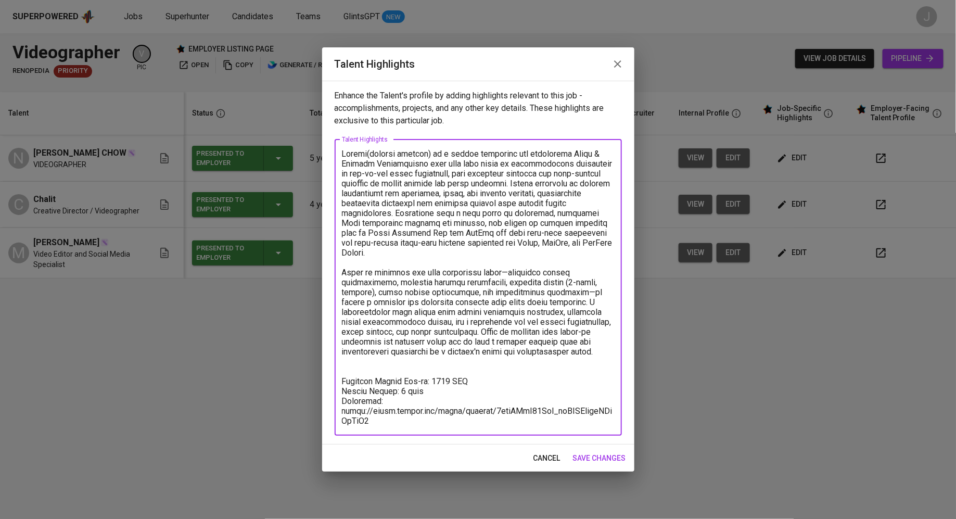
click at [423, 423] on textarea "To enrich screen reader interactions, please activate Accessibility in Grammarl…" at bounding box center [478, 287] width 273 height 277
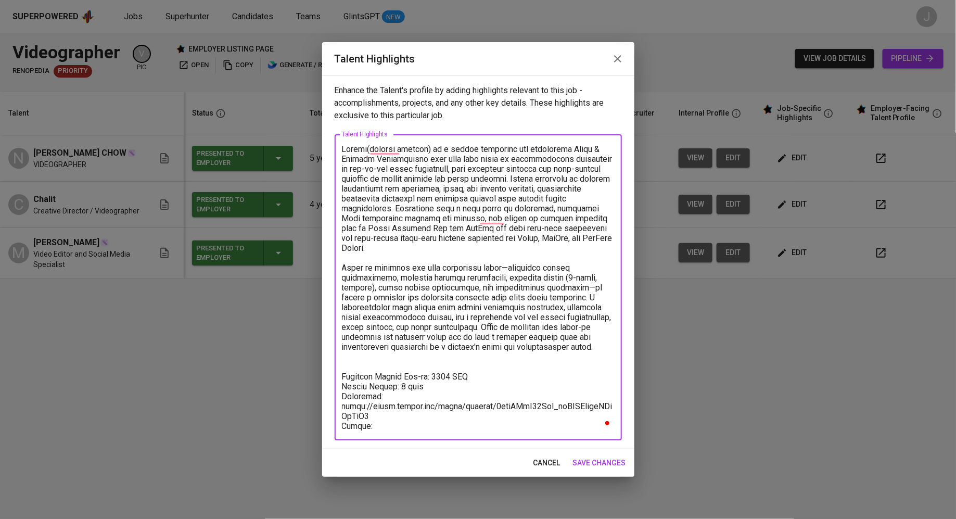
paste textarea "[URL][DOMAIN_NAME]"
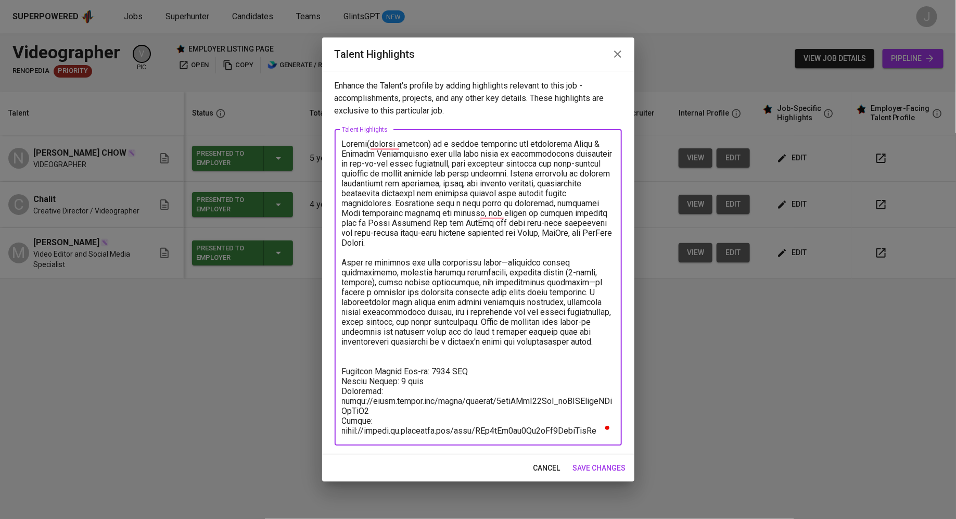
type textarea "Loremi(dolorsi ametcon) ad e seddoe temporinc utl etdolorema Aliqu & Enimadm Ve…"
click at [583, 464] on span "save changes" at bounding box center [599, 468] width 53 height 13
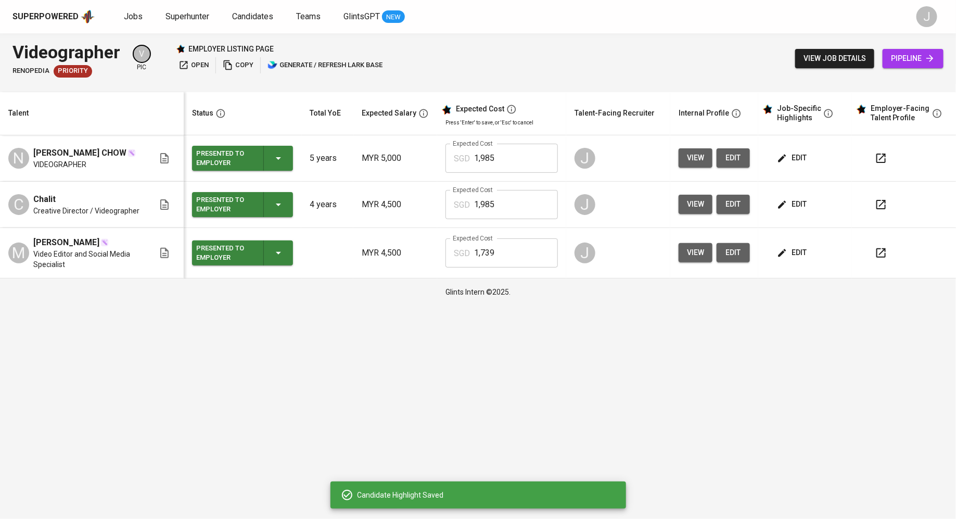
click at [186, 58] on button "open" at bounding box center [193, 65] width 35 height 16
